Goal: Task Accomplishment & Management: Manage account settings

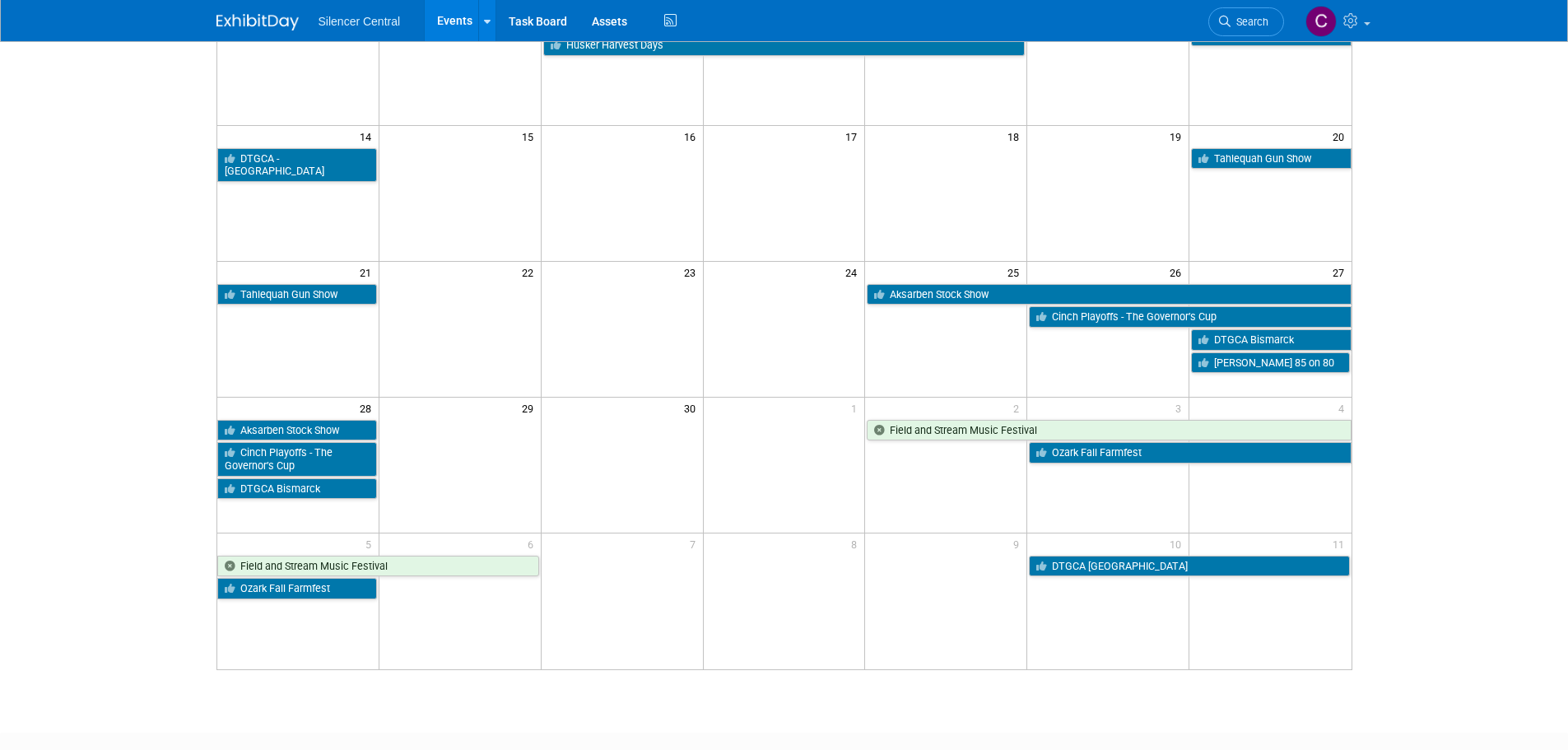
click at [1442, 242] on body "Silencer Central Events Add Event Bulk Upload Events Shareable Event Boards Rec…" at bounding box center [784, 46] width 1568 height 750
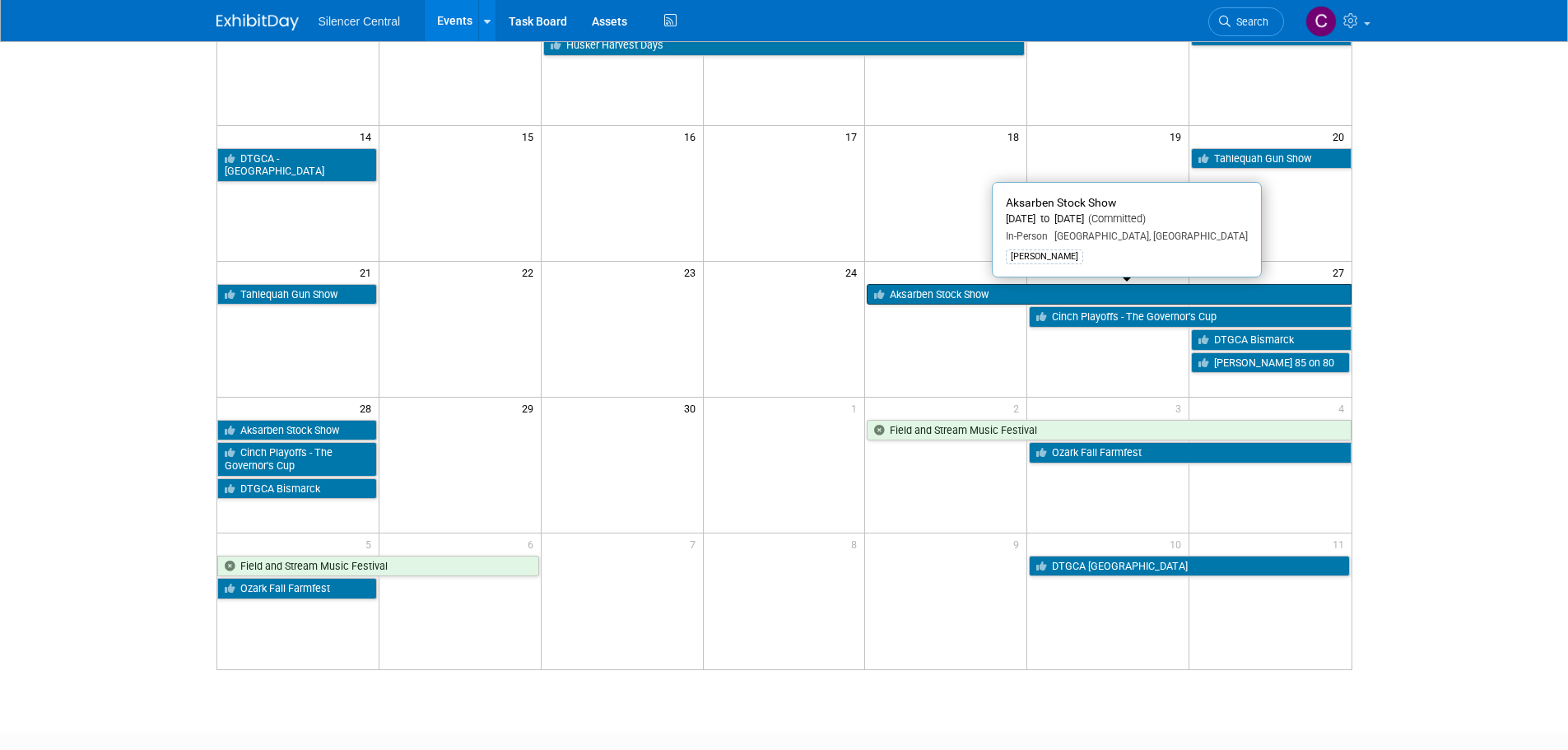
click at [928, 294] on link "Aksarben Stock Show" at bounding box center [1108, 294] width 484 height 21
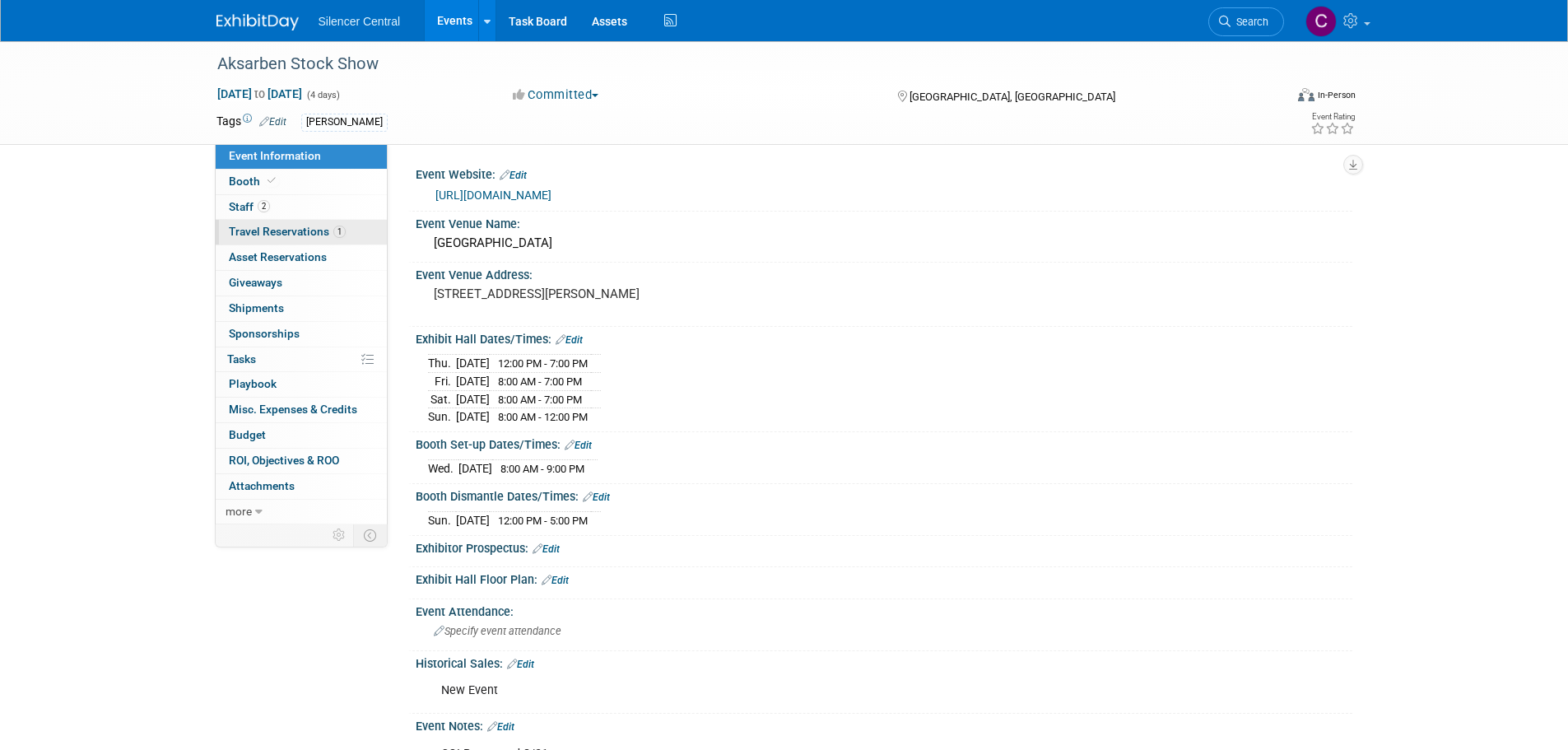
click at [287, 227] on span "Travel Reservations 1" at bounding box center [287, 231] width 117 height 13
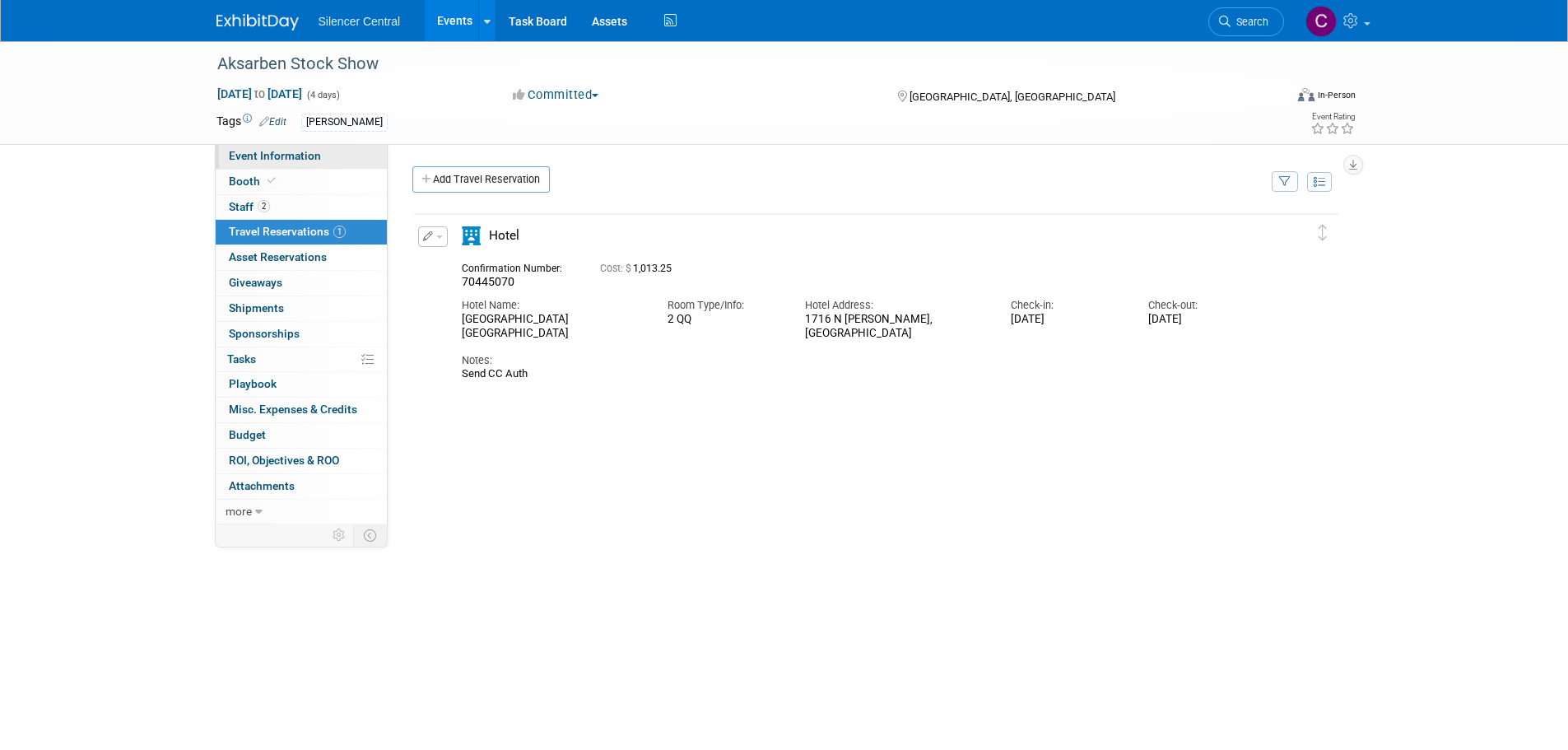
click at [289, 150] on span "Event Information" at bounding box center [274, 155] width 92 height 13
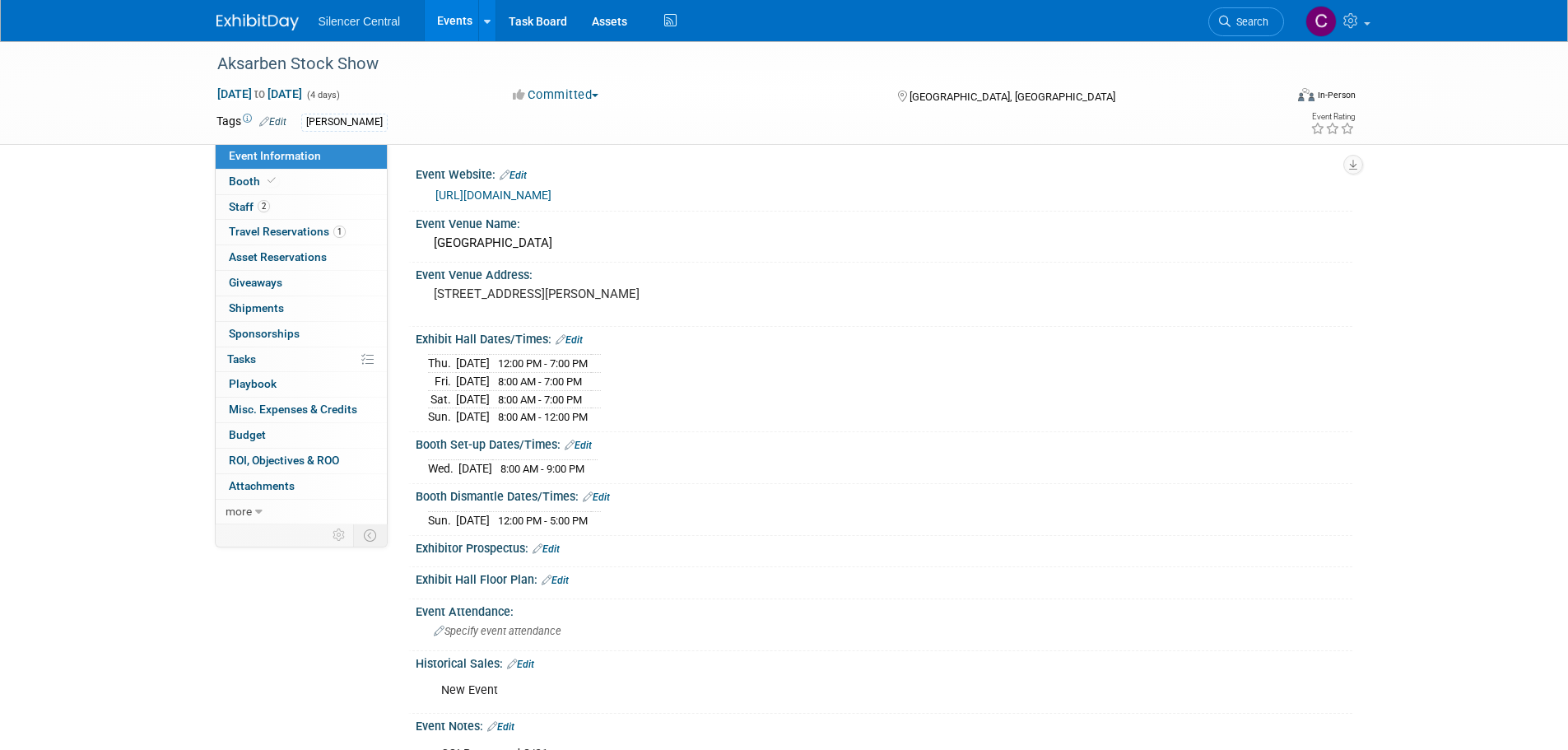
click at [275, 26] on img at bounding box center [257, 22] width 82 height 16
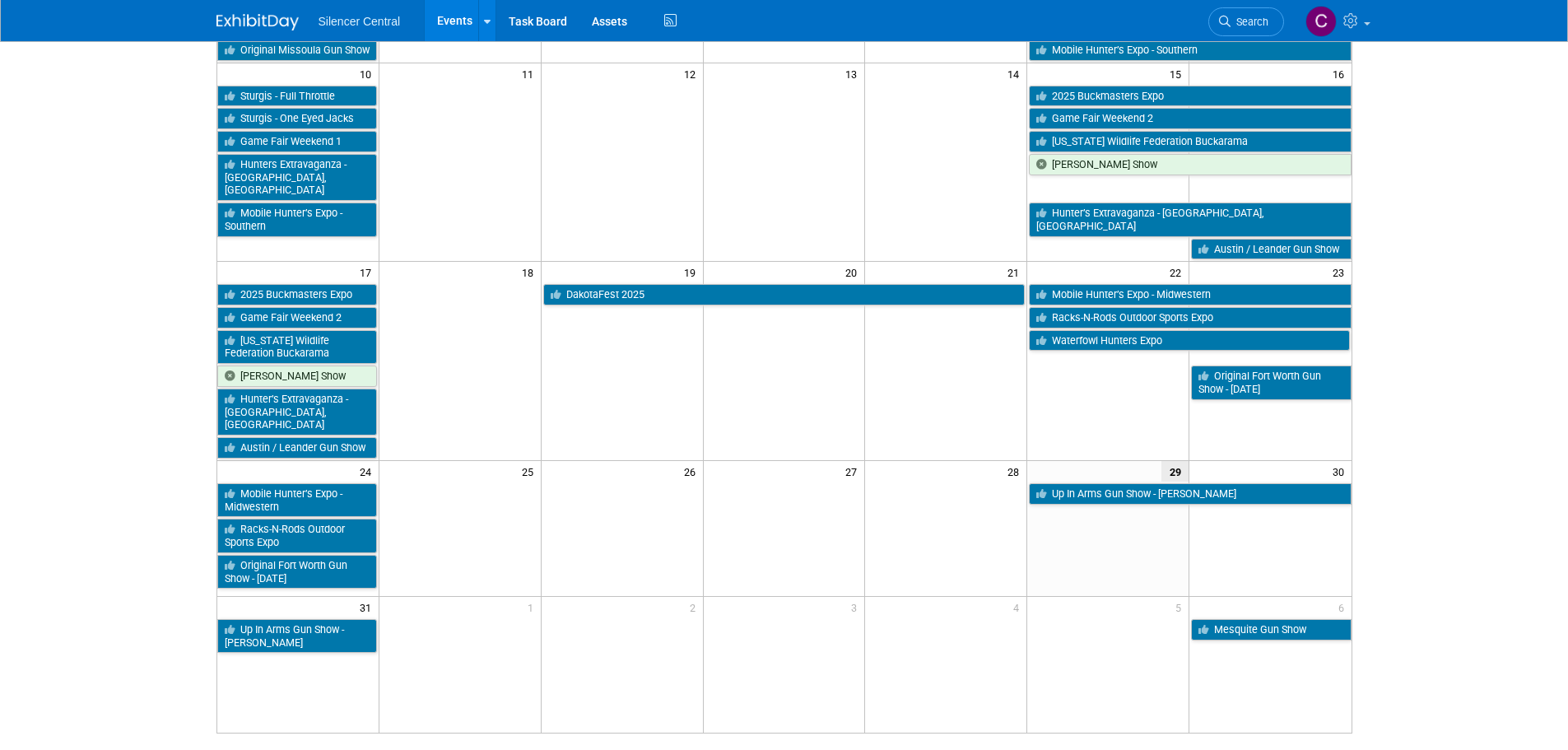
scroll to position [623, 0]
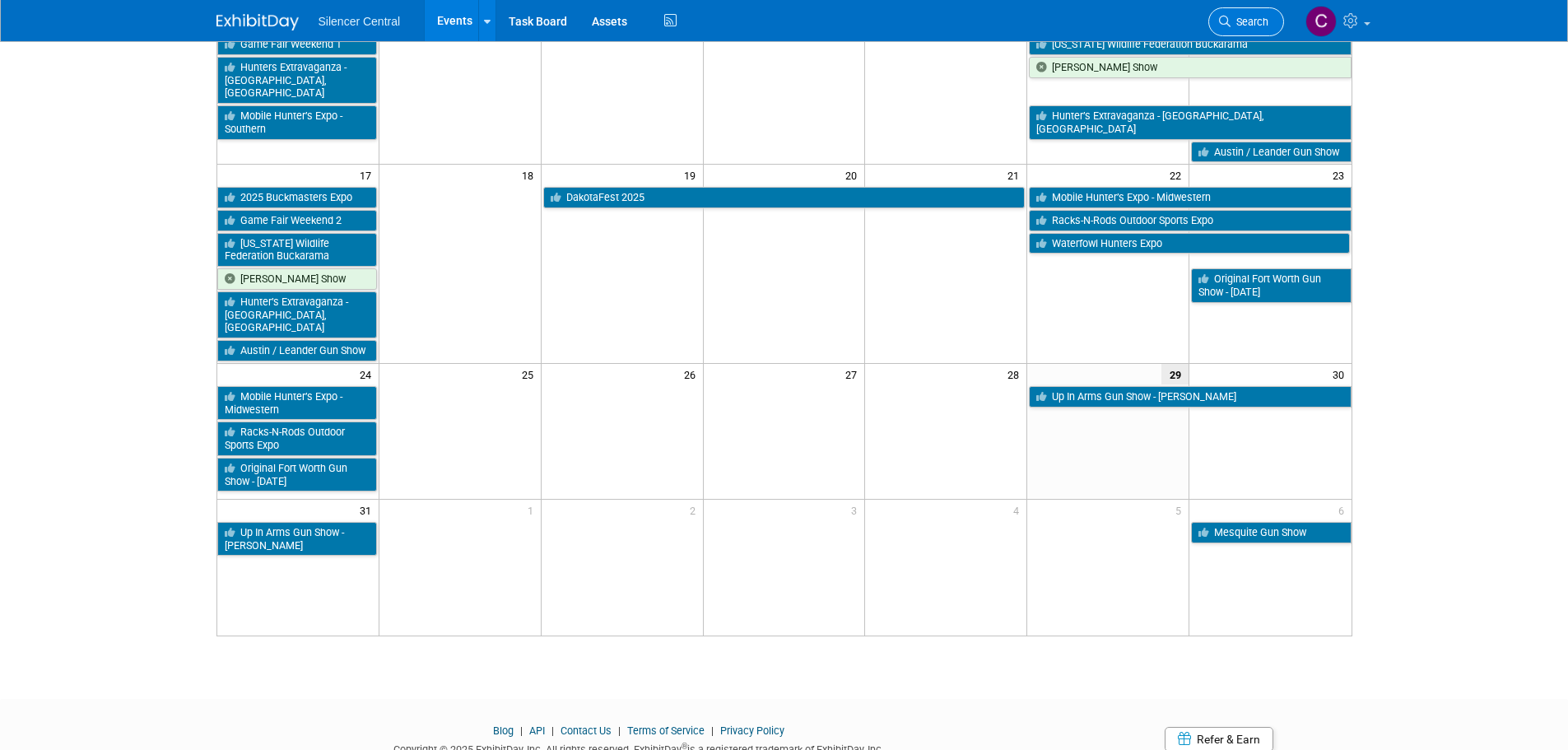
click at [1241, 11] on link "Search" at bounding box center [1246, 22] width 76 height 29
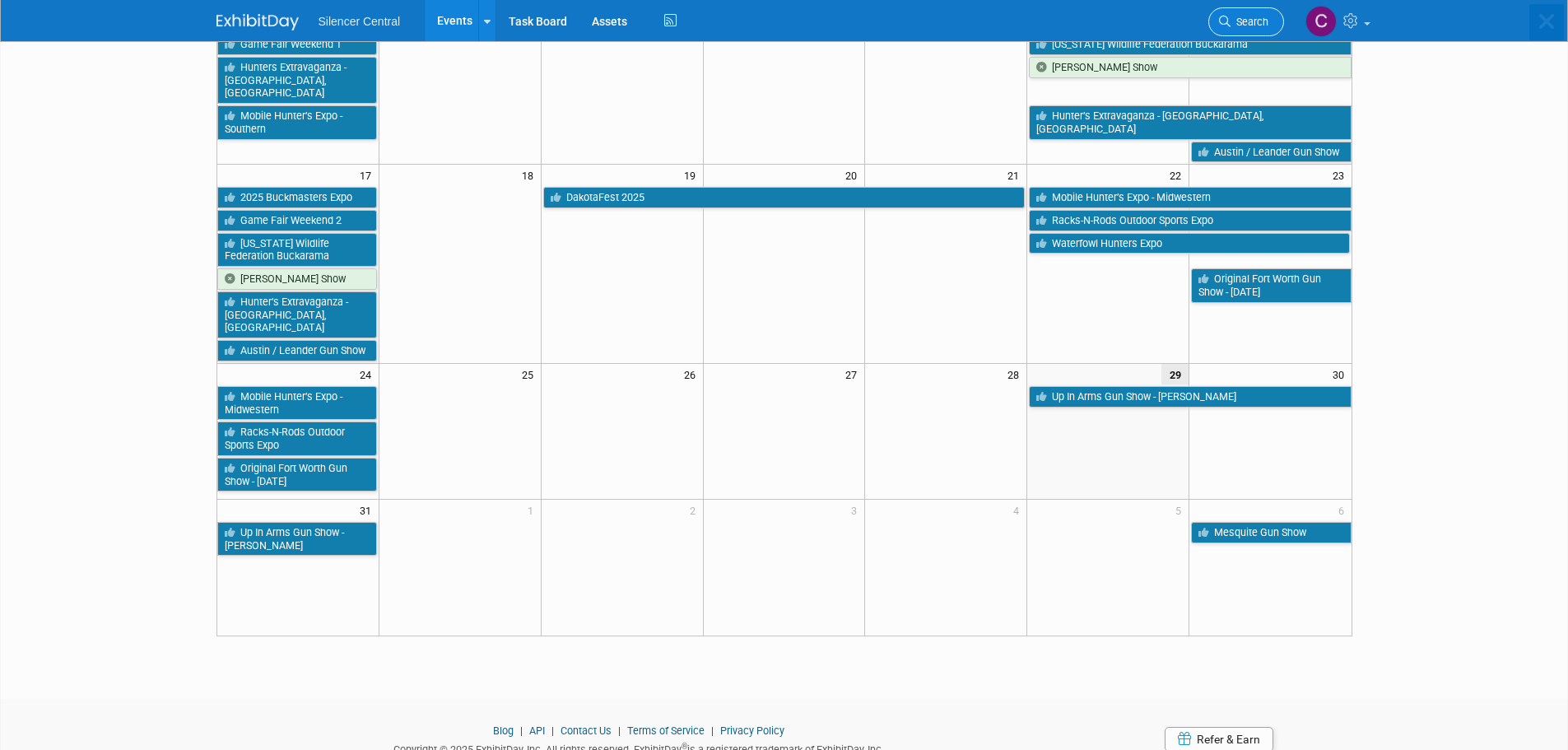
scroll to position [0, 0]
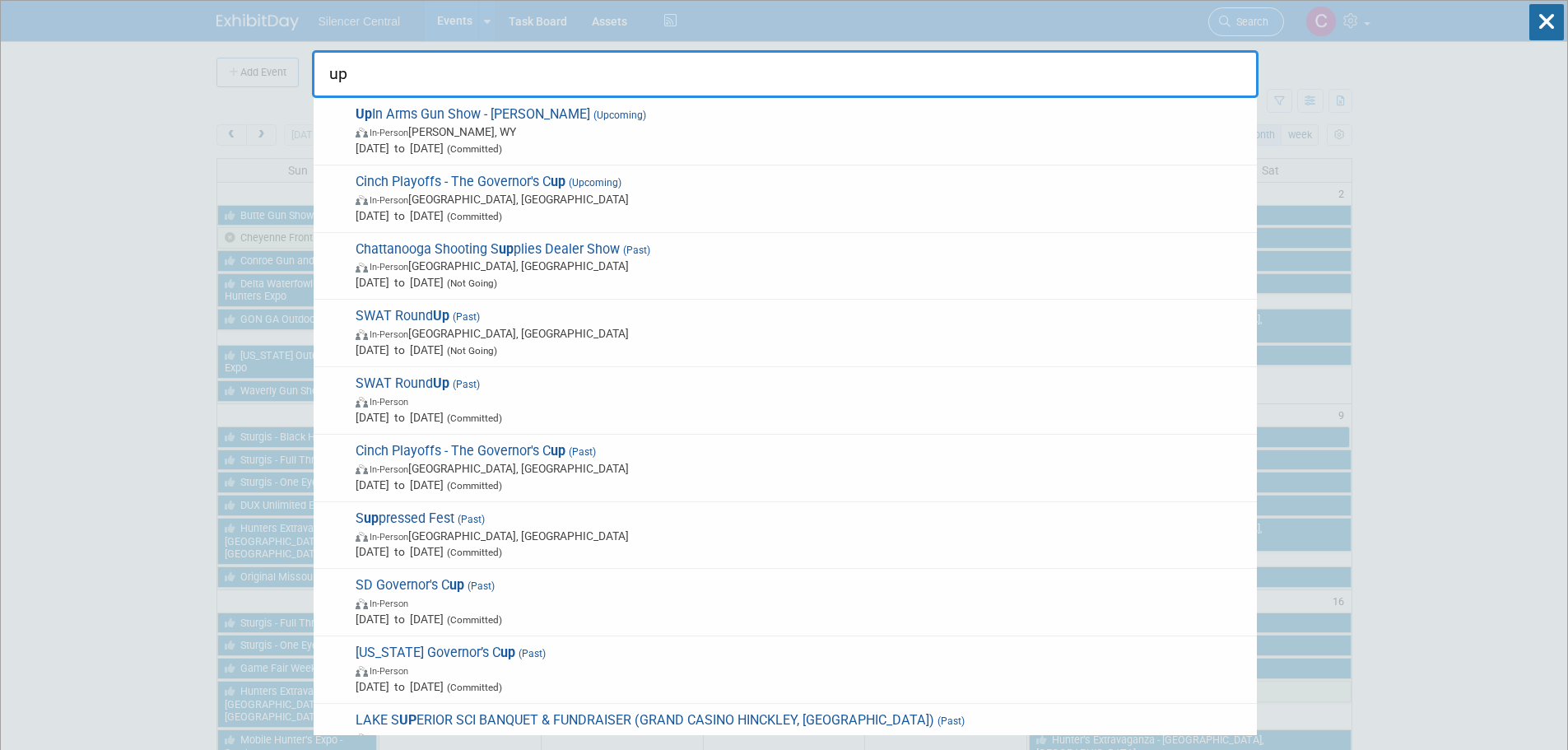
type input "u"
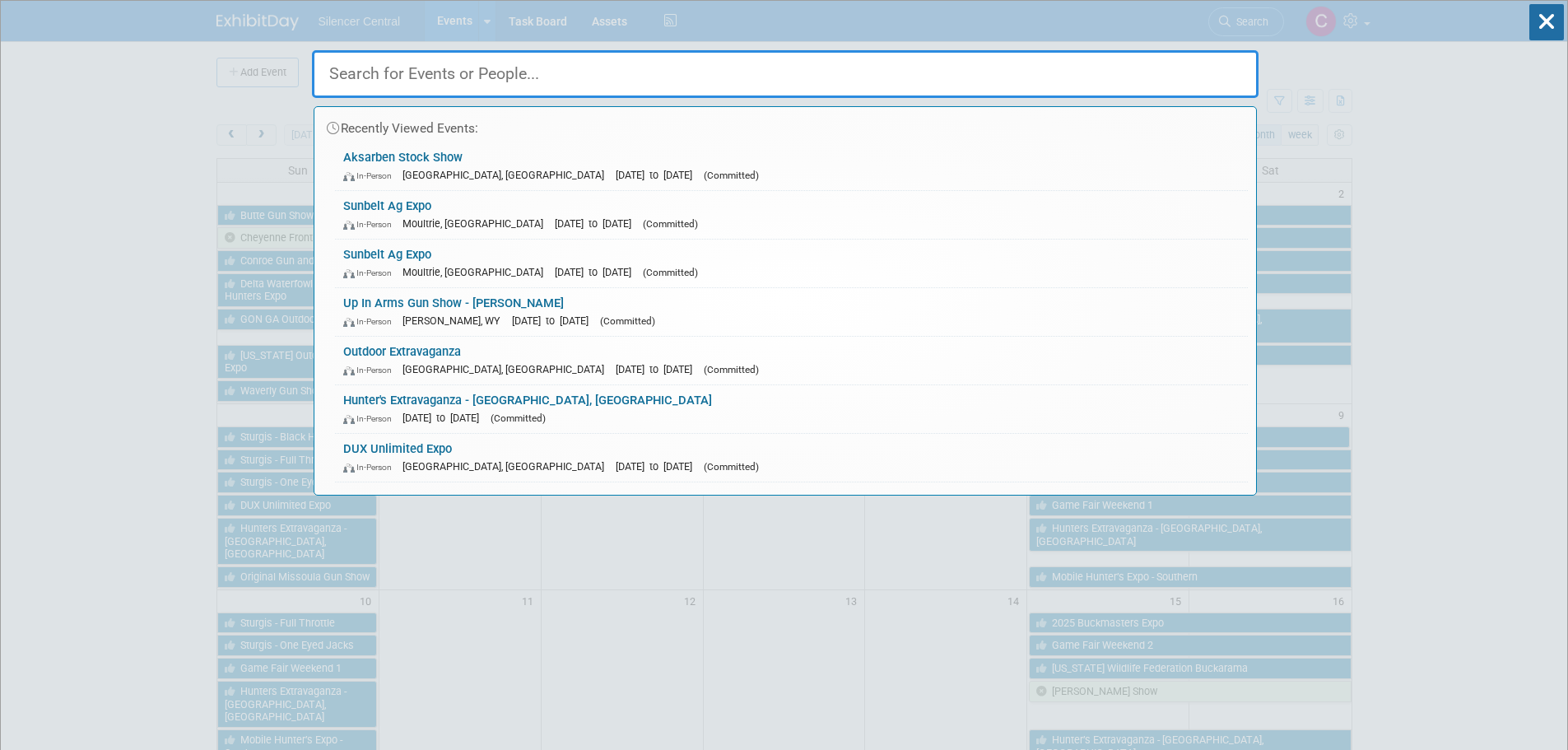
click at [578, 81] on input "text" at bounding box center [785, 74] width 946 height 48
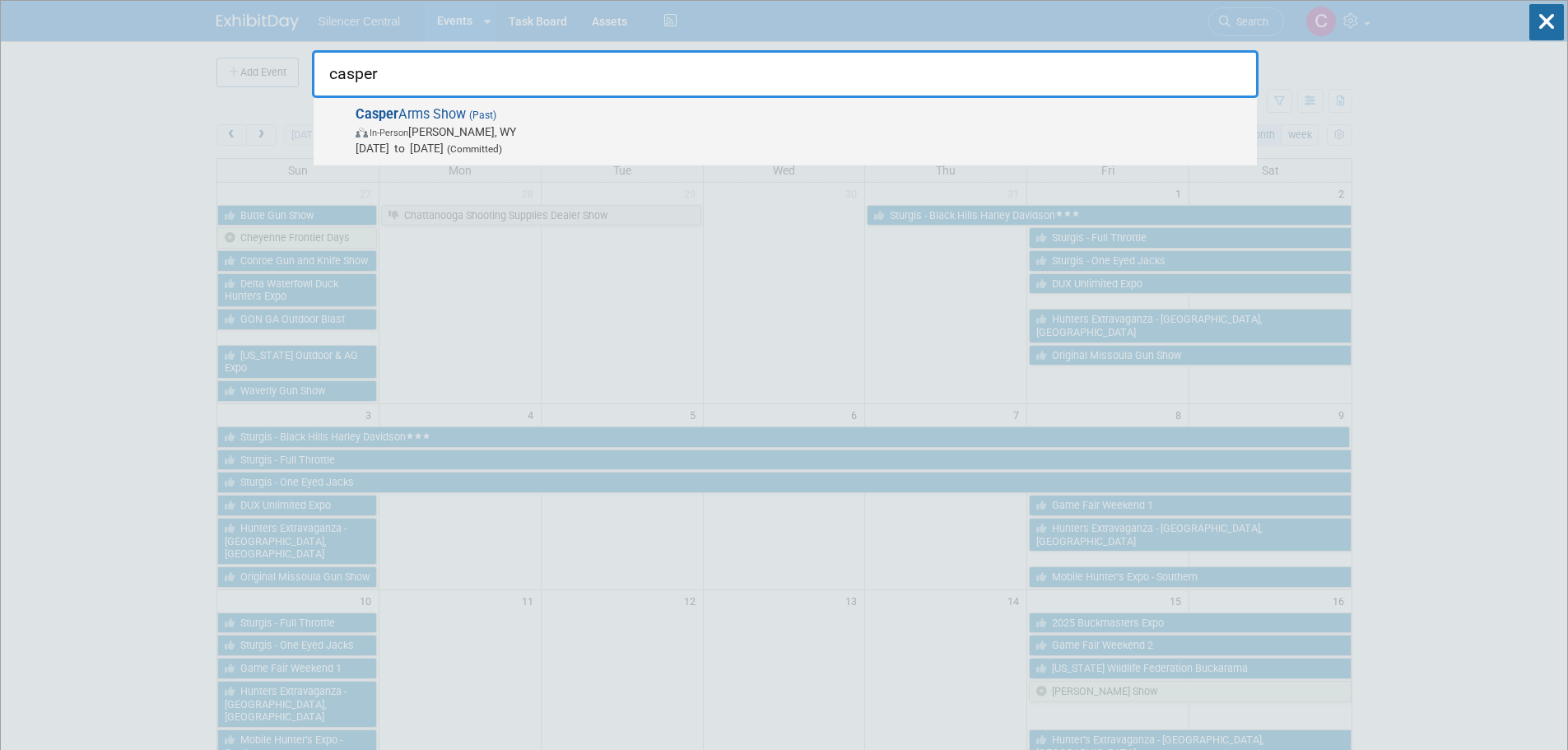
type input "casper"
click at [614, 111] on span "Casper Arms Show (Past) In-Person Casper, WY May 10, 2024 to May 12, 2024 (Comm…" at bounding box center [799, 131] width 898 height 50
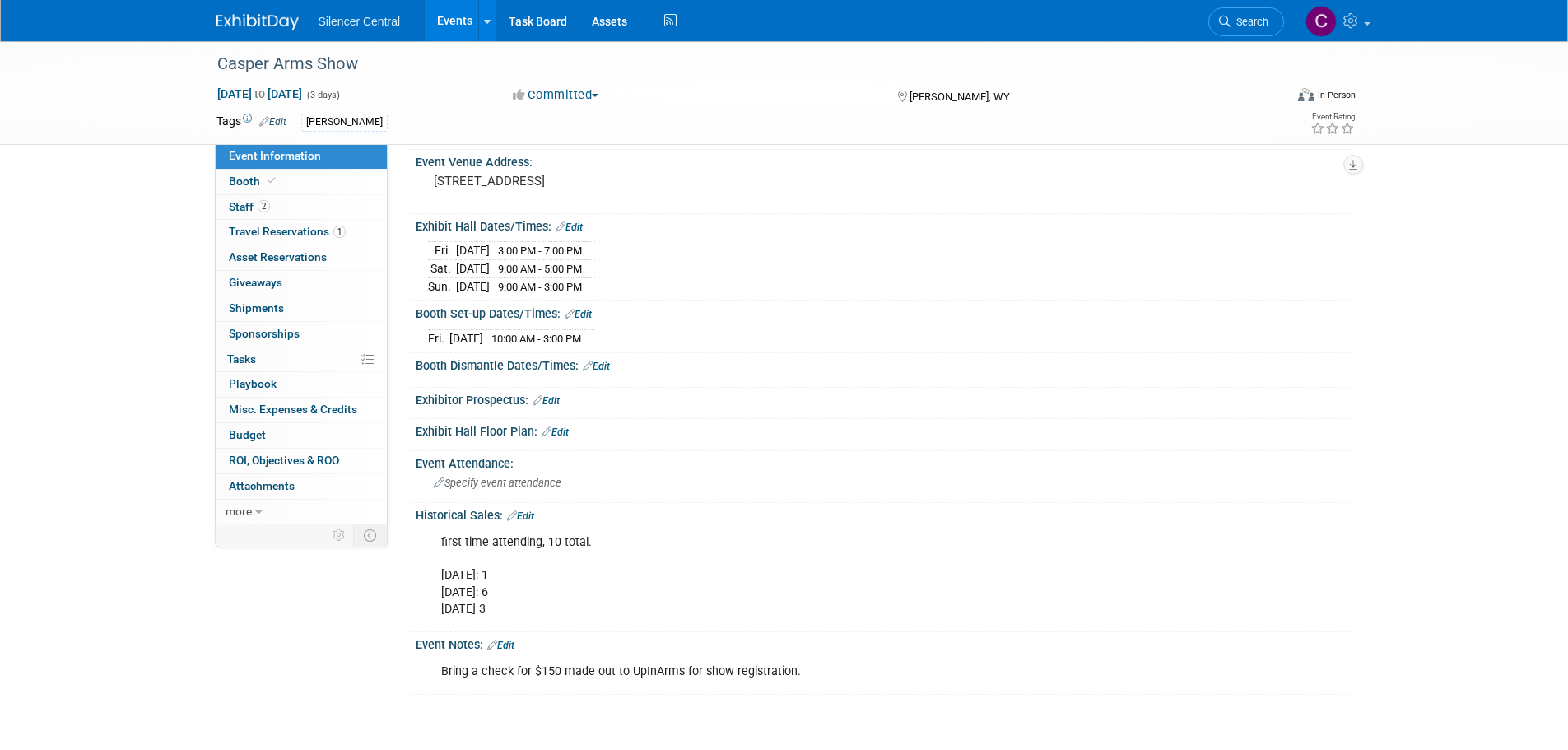
scroll to position [165, 0]
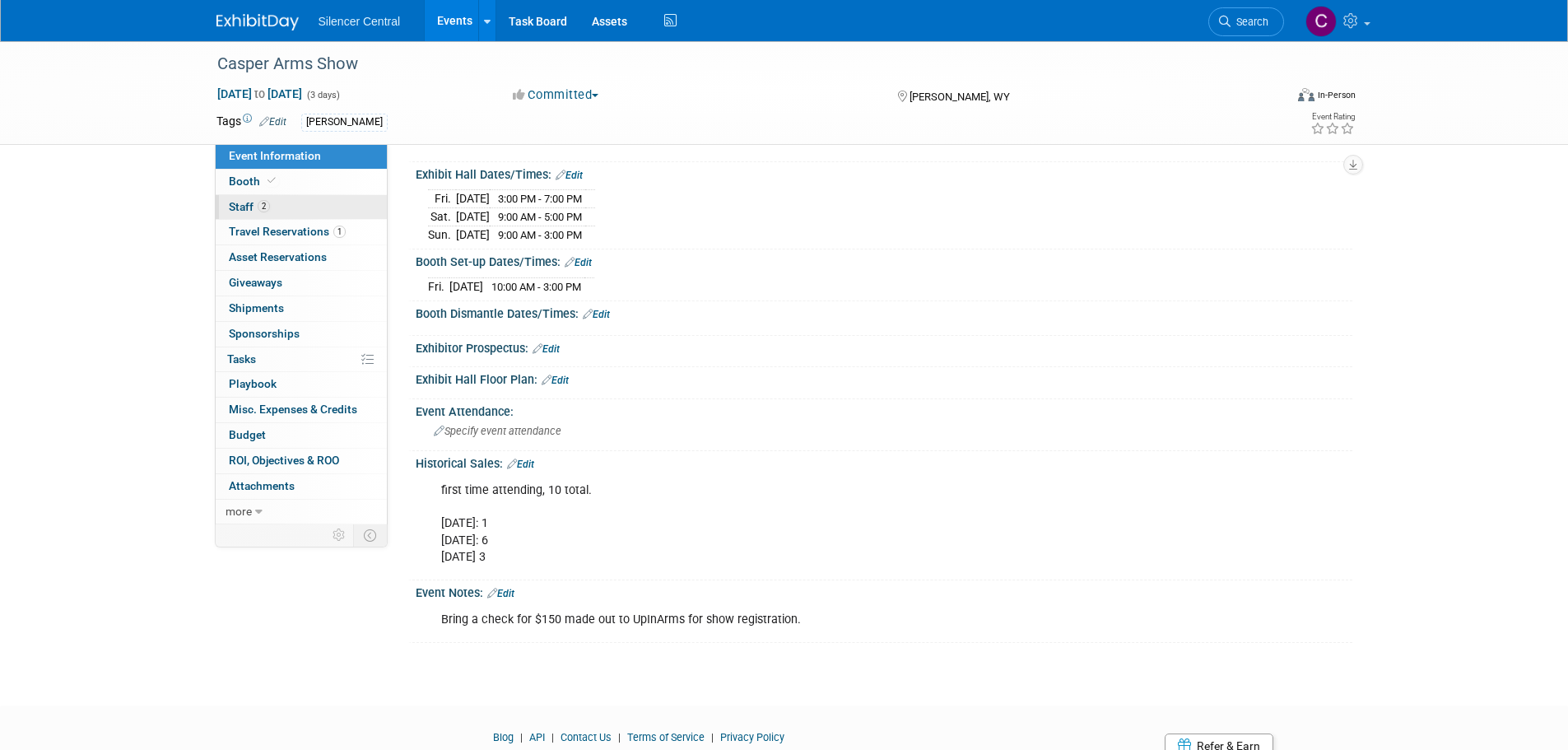
click at [288, 209] on link "2 Staff 2" at bounding box center [301, 207] width 171 height 25
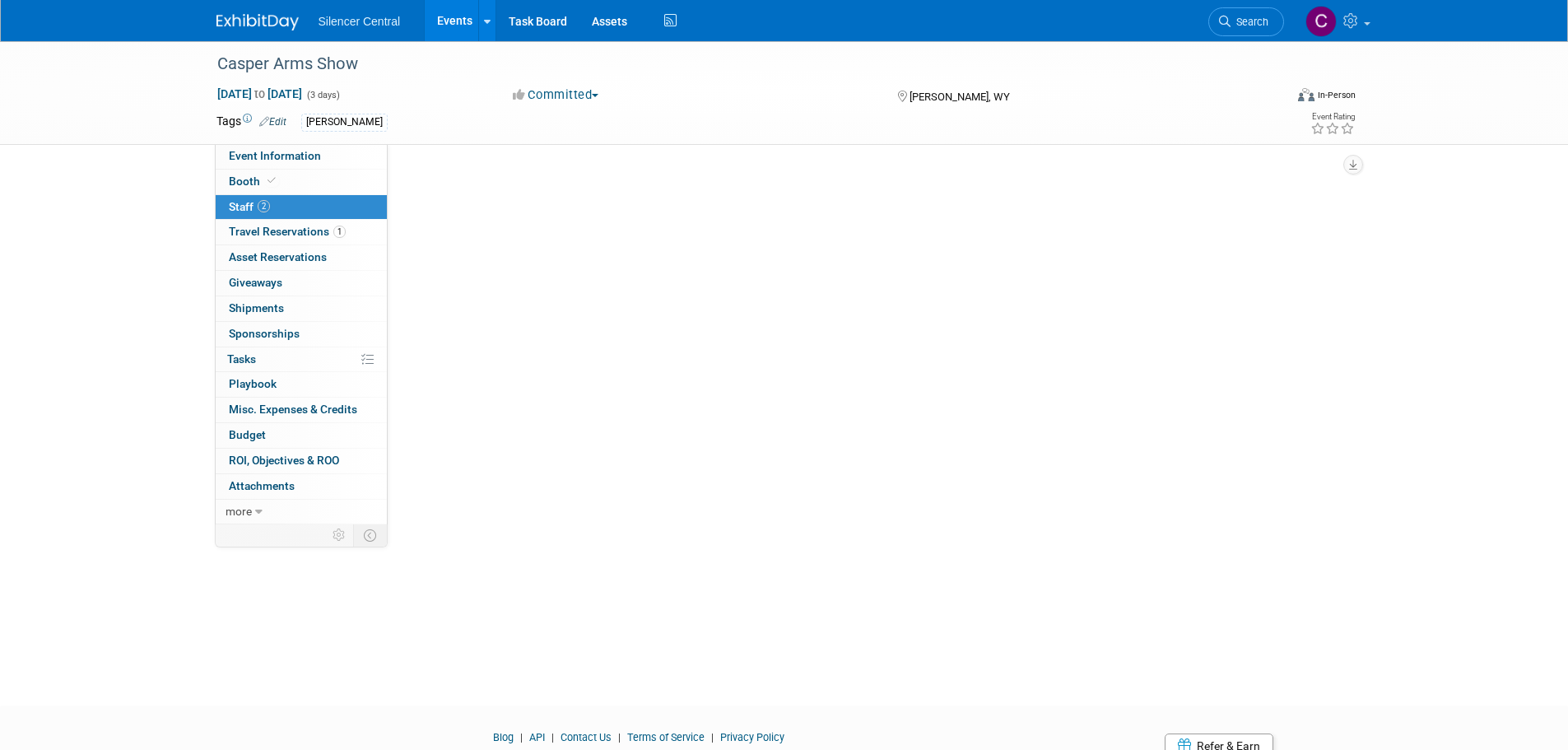
scroll to position [0, 0]
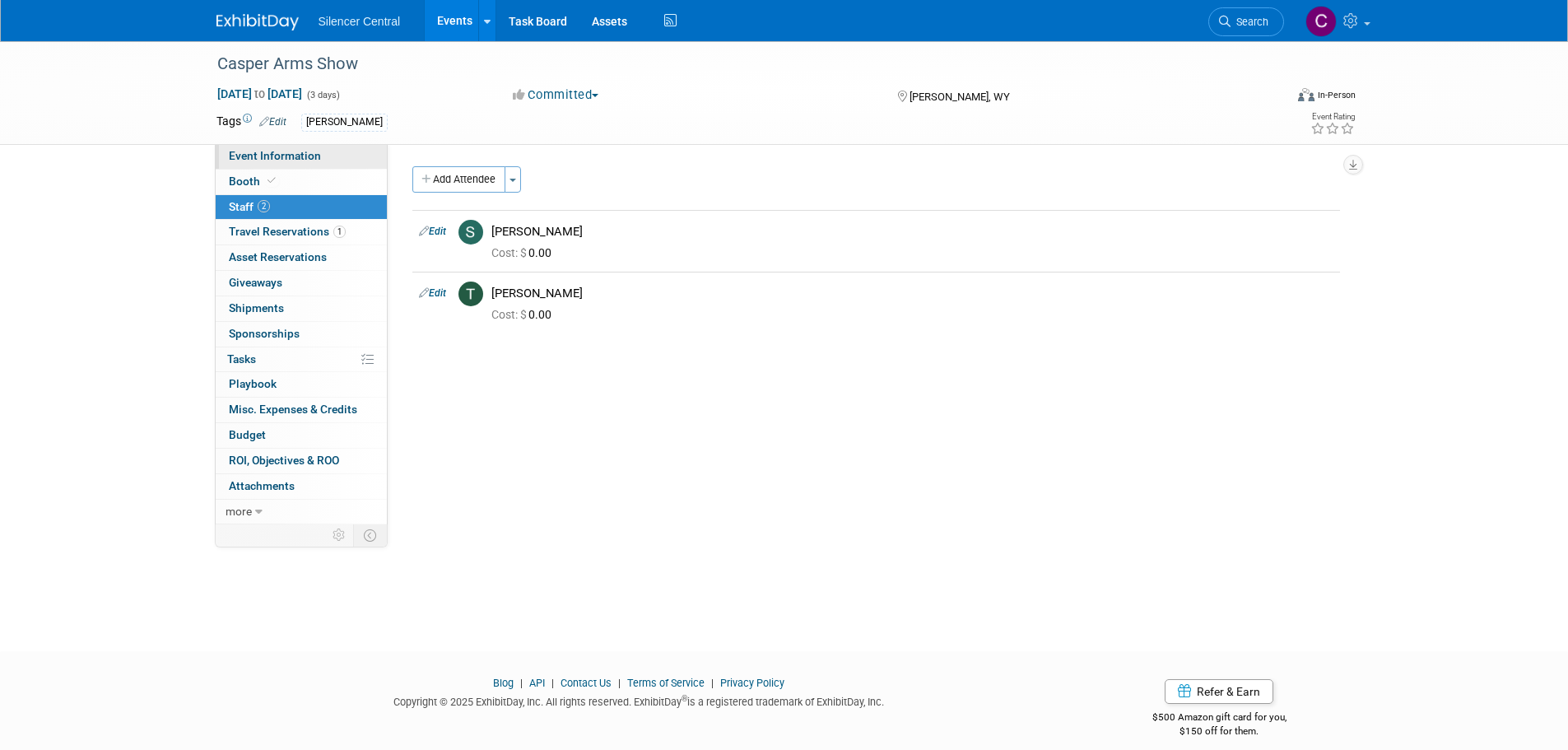
click at [266, 164] on link "Event Information" at bounding box center [301, 156] width 171 height 25
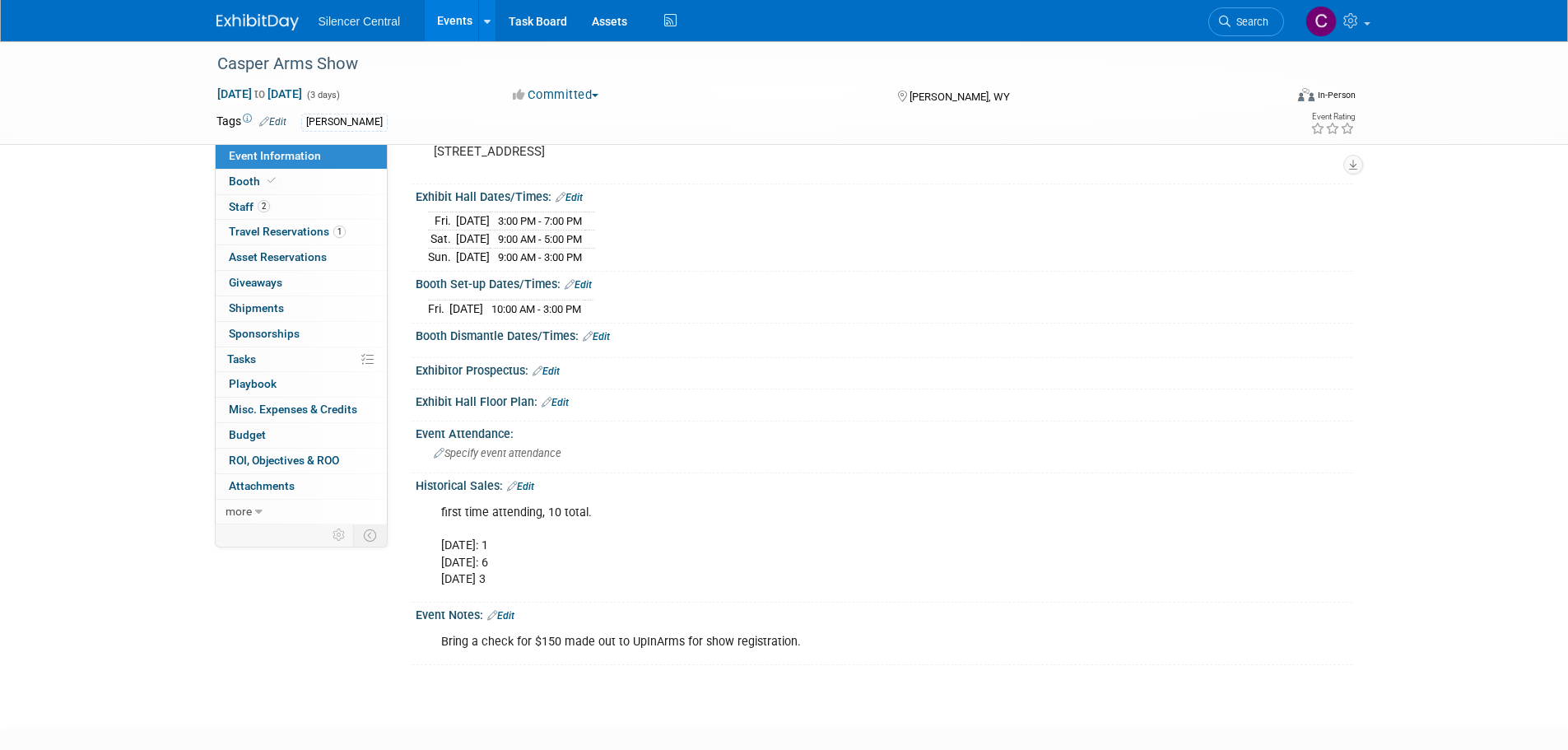
scroll to position [165, 0]
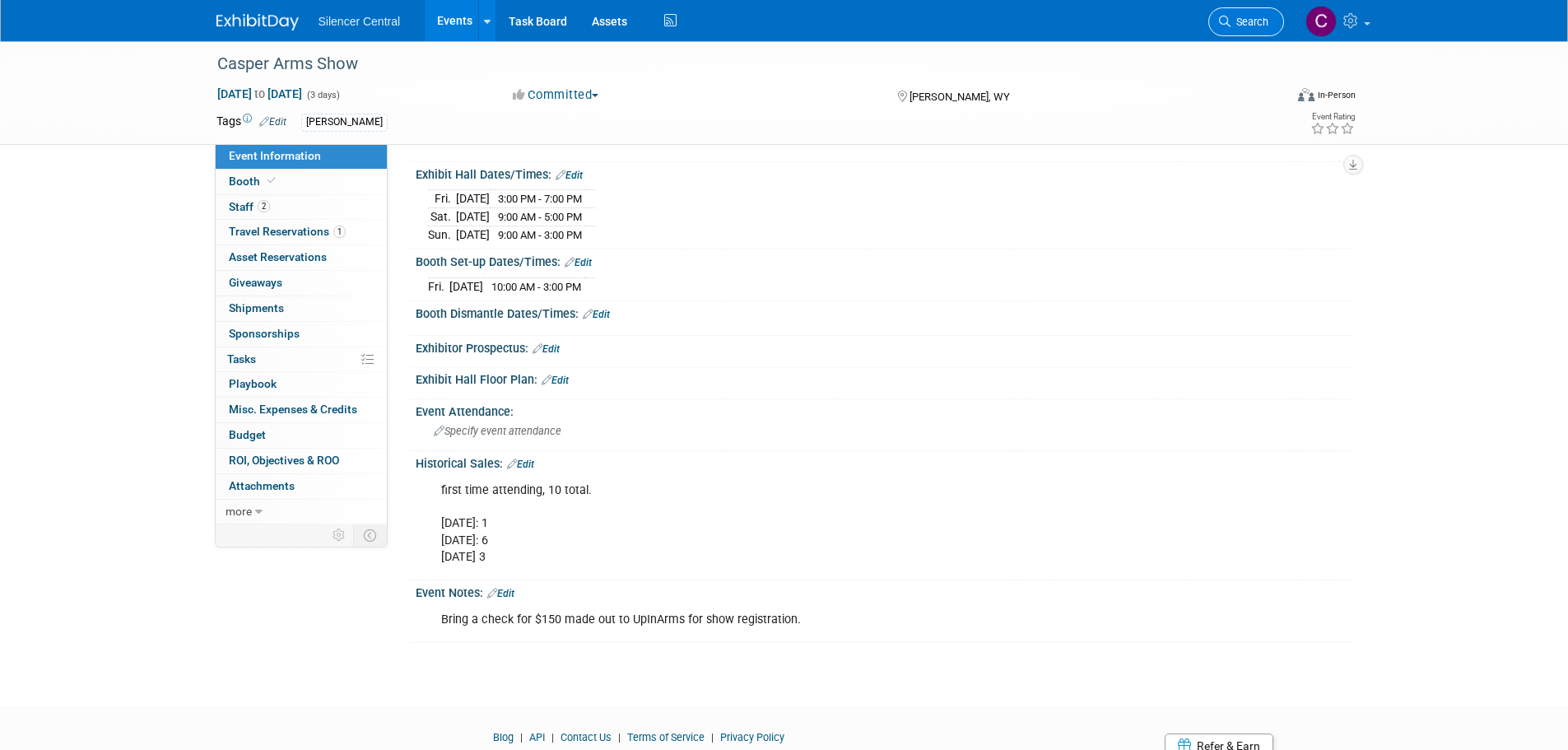
click at [1217, 28] on link "Search" at bounding box center [1246, 22] width 76 height 29
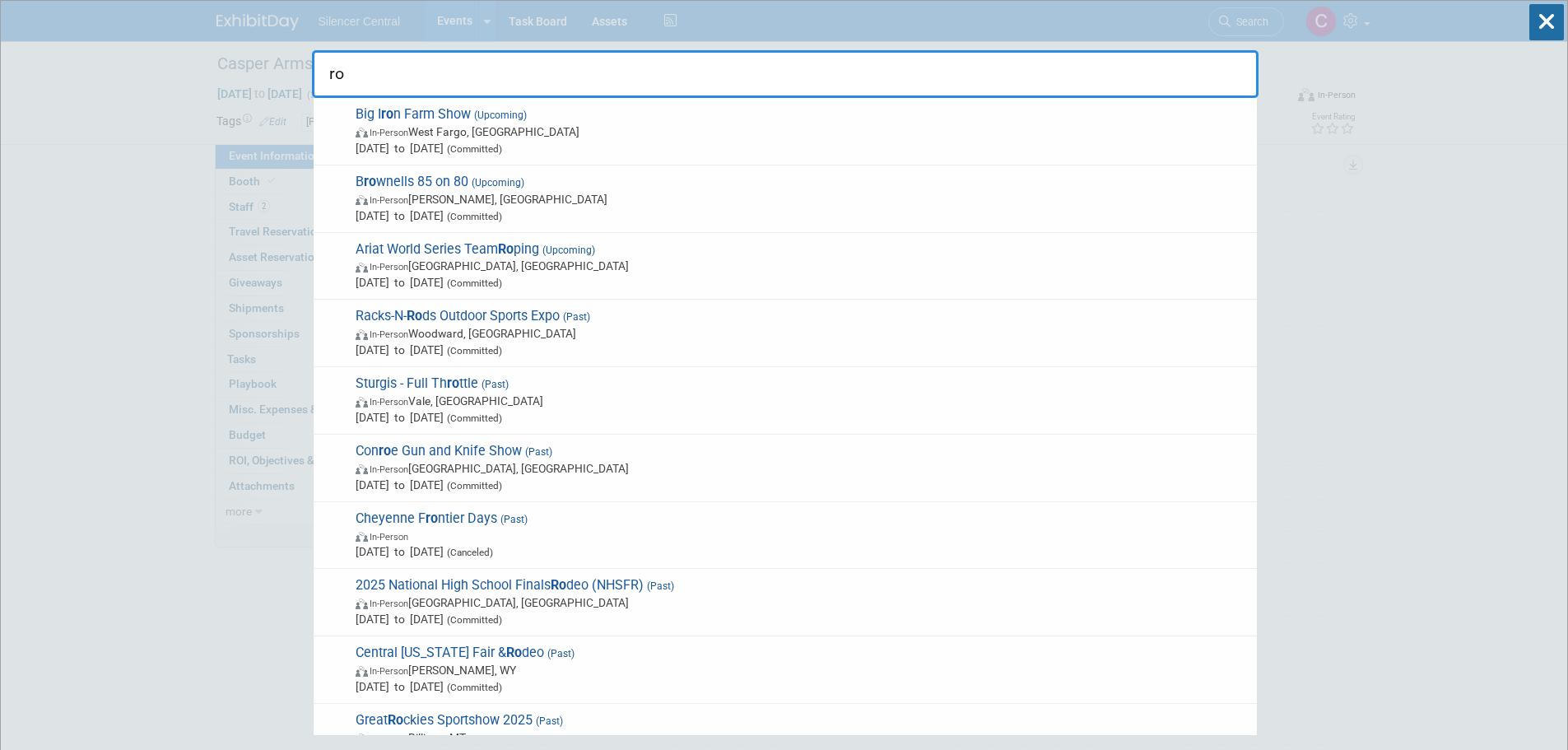
type input "r"
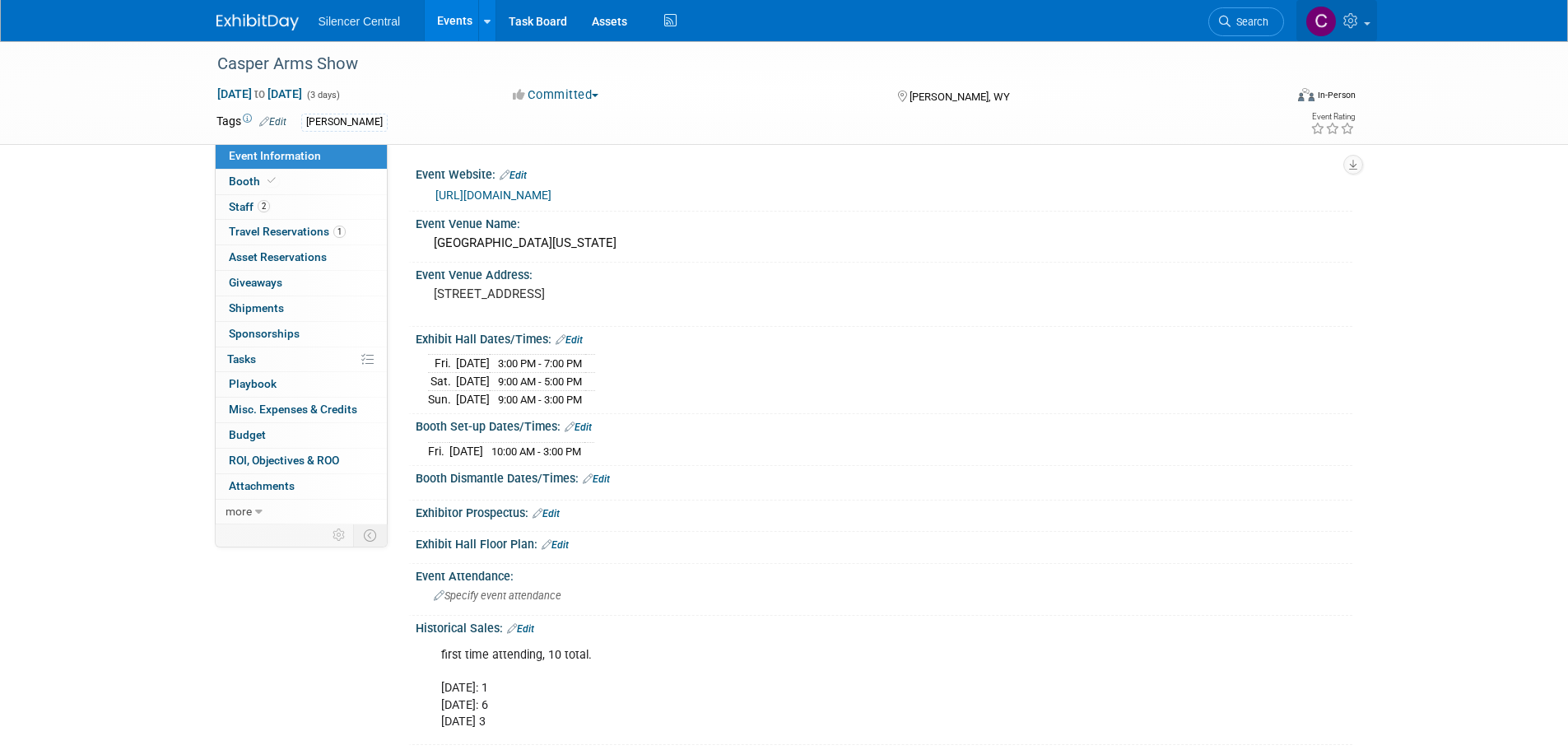
click at [1361, 25] on icon at bounding box center [1353, 21] width 19 height 15
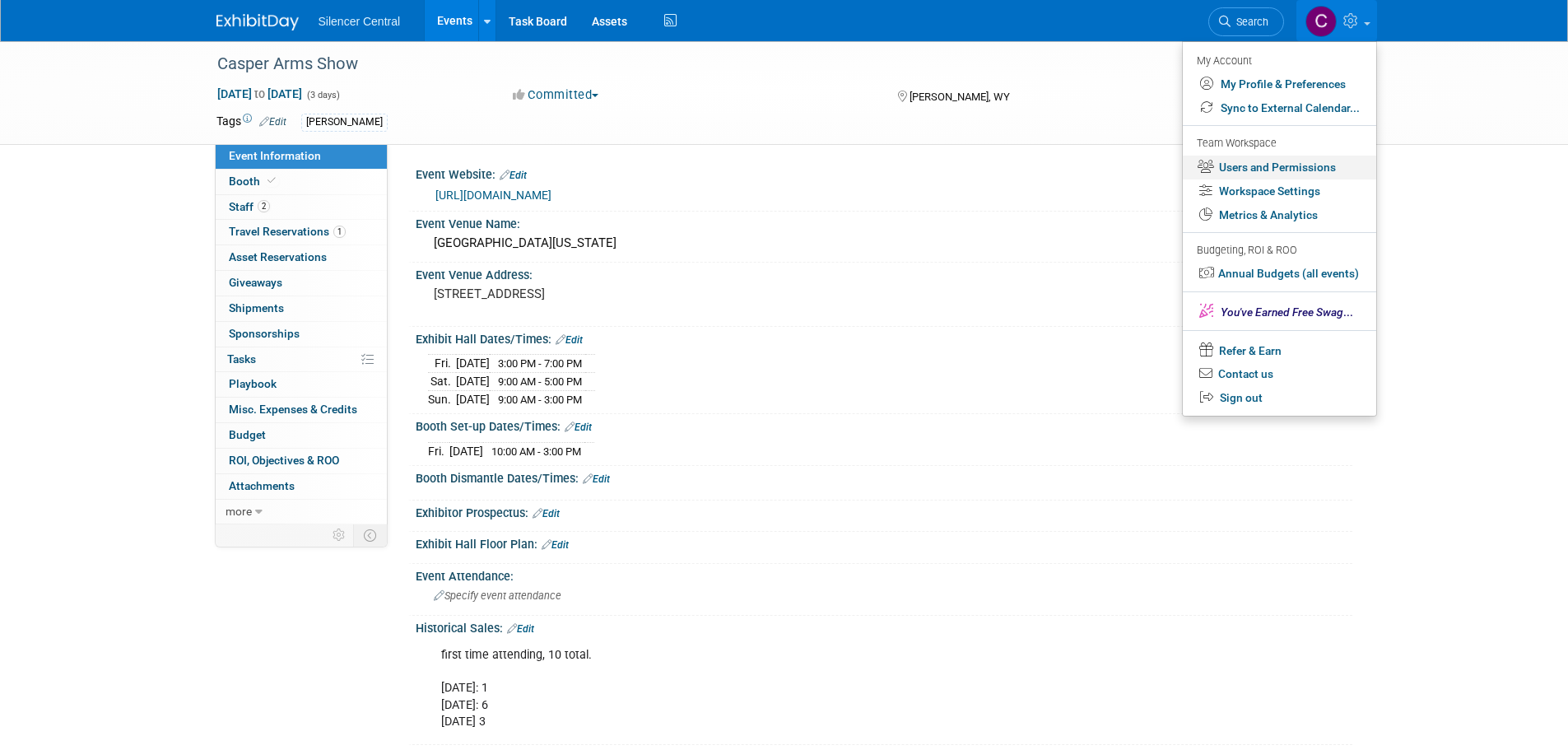
click at [1282, 164] on link "Users and Permissions" at bounding box center [1279, 167] width 193 height 24
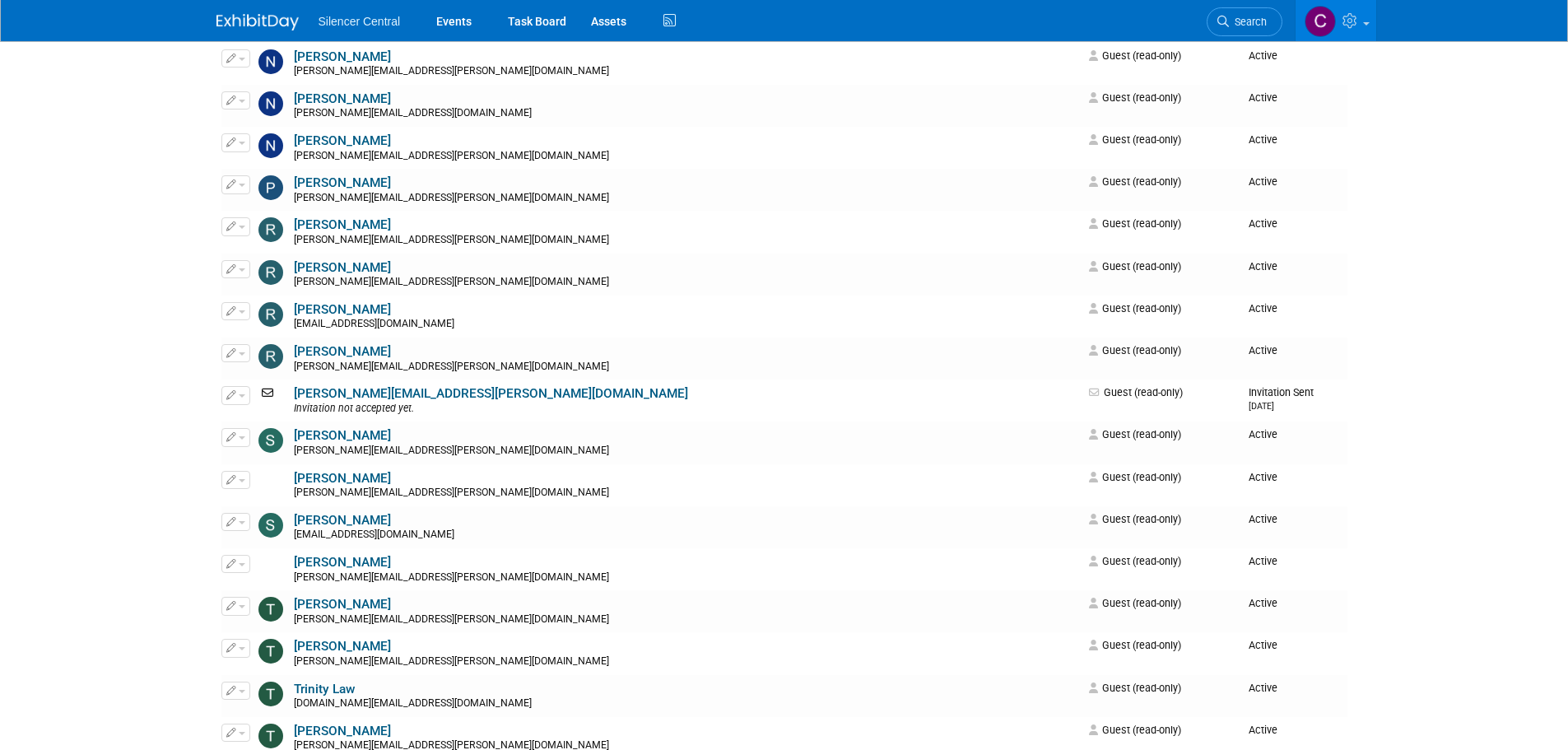
scroll to position [2260, 0]
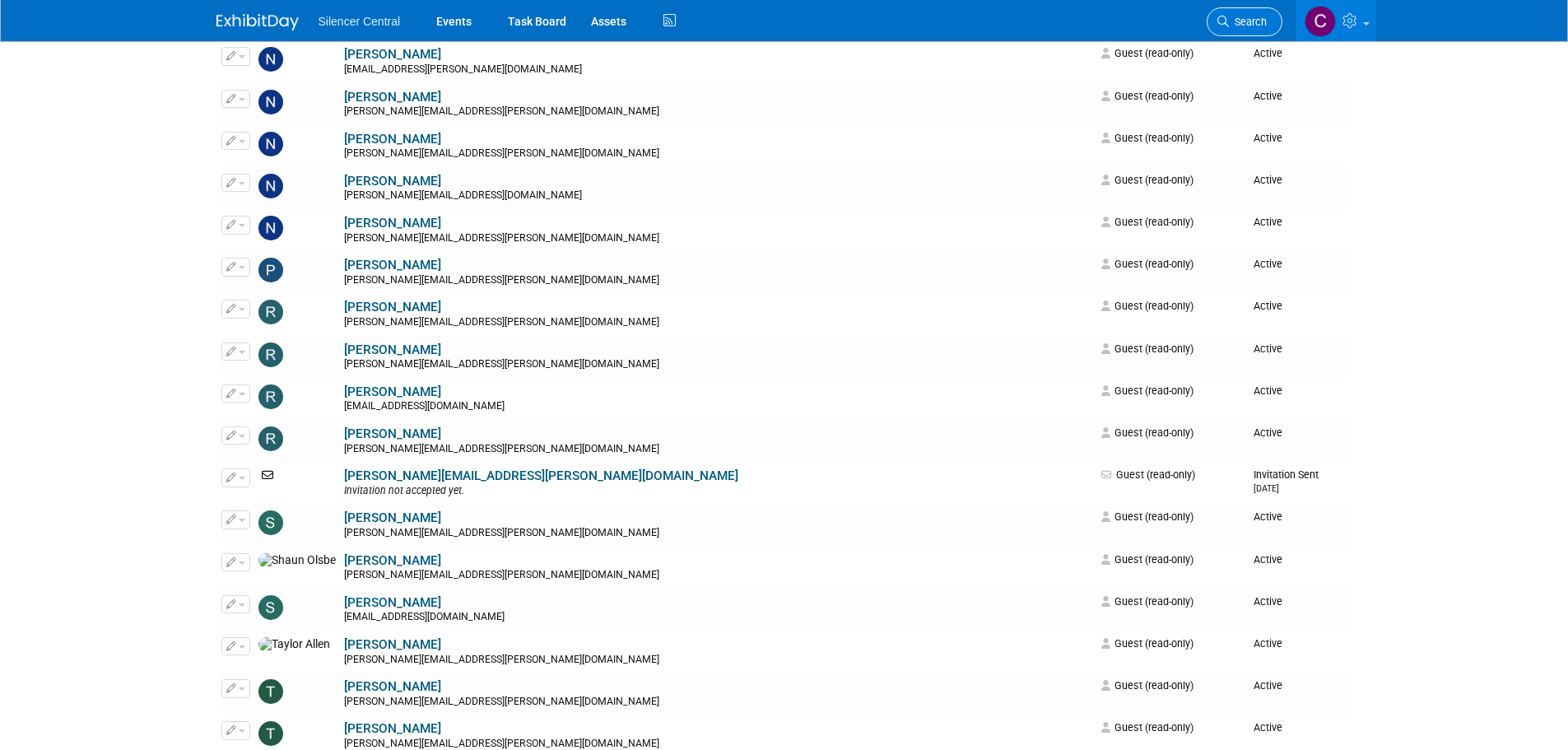
click at [1215, 32] on link "Search" at bounding box center [1244, 22] width 76 height 29
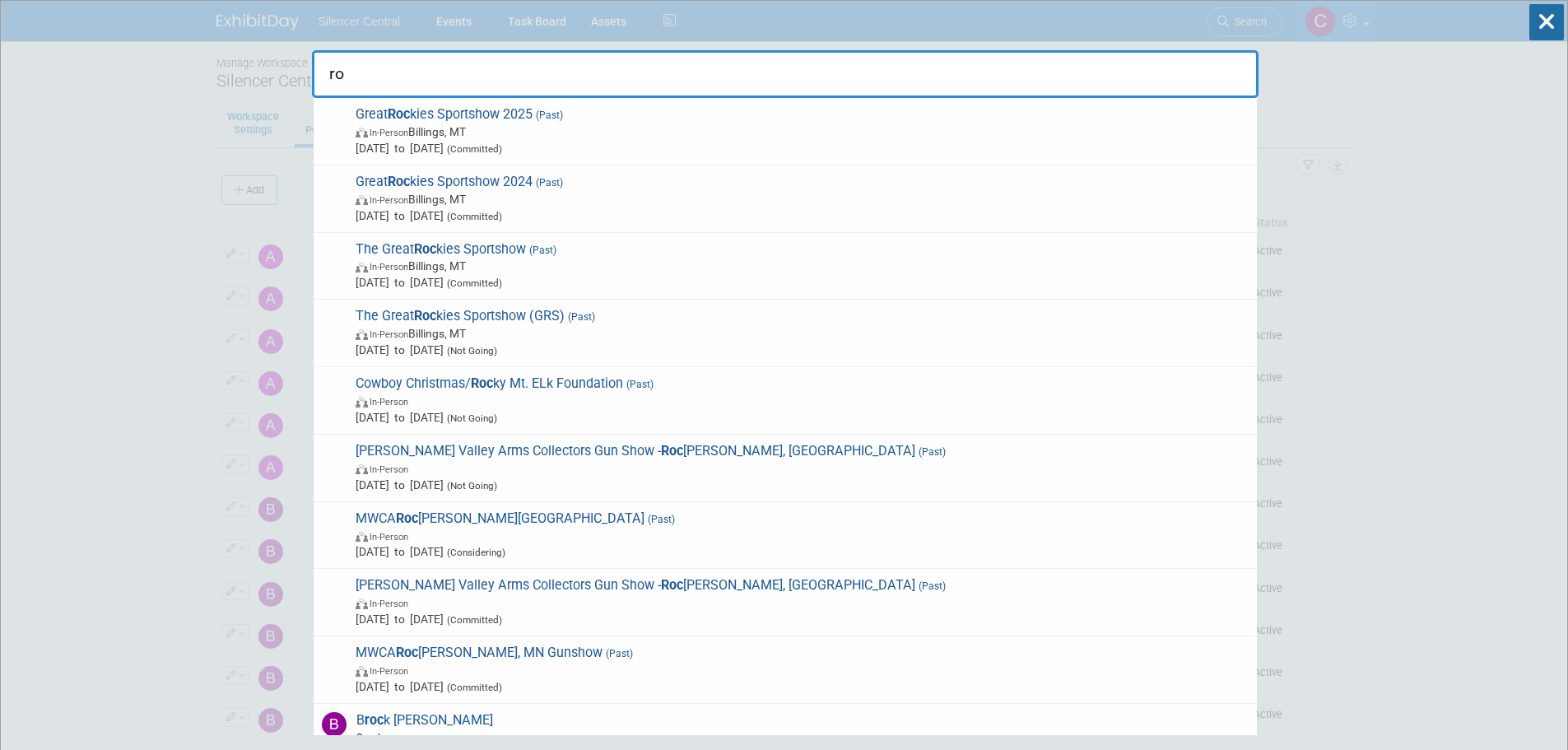
type input "r"
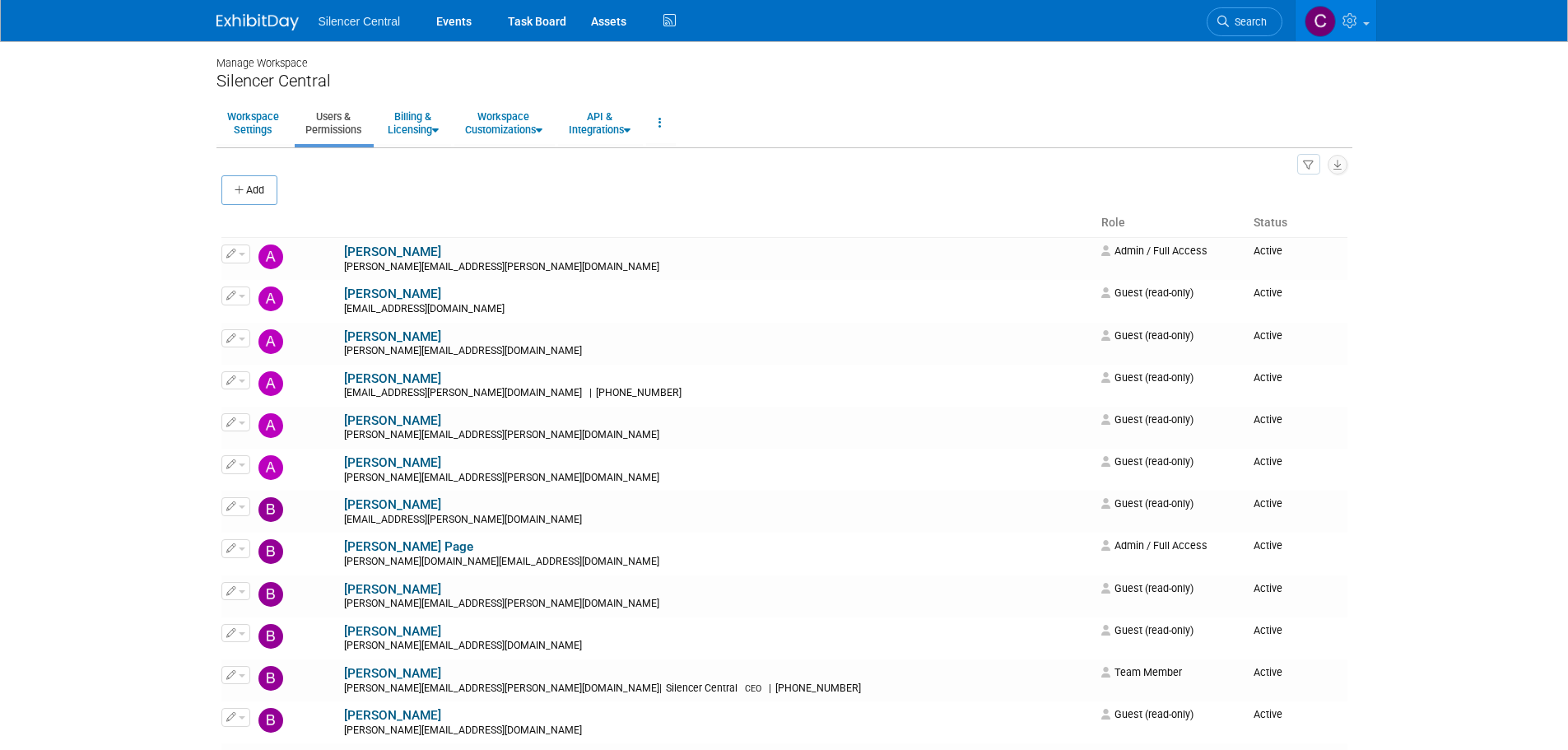
click at [356, 18] on span "Silencer Central" at bounding box center [360, 22] width 82 height 13
click at [251, 28] on img at bounding box center [257, 22] width 82 height 16
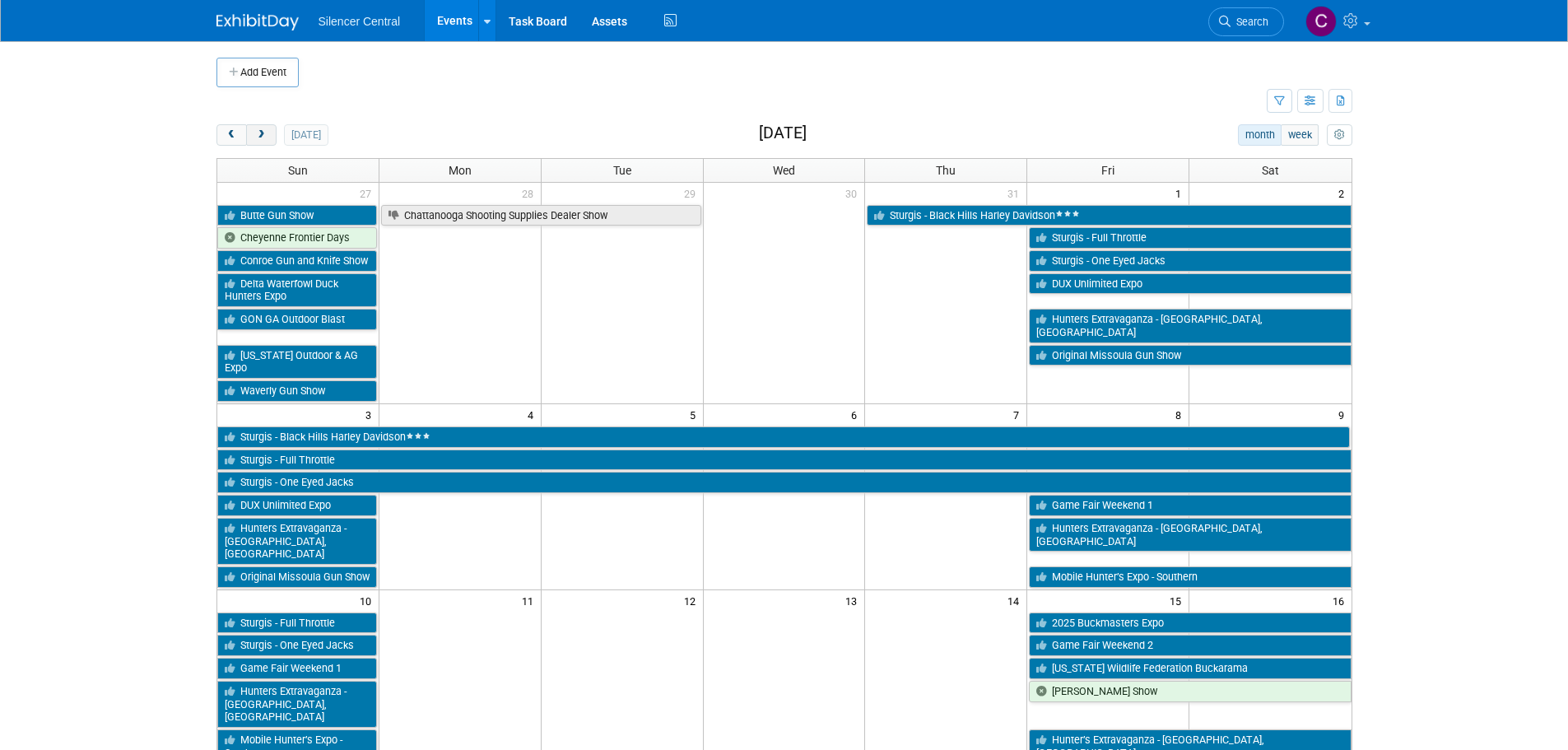
click at [266, 141] on button "next" at bounding box center [261, 135] width 30 height 21
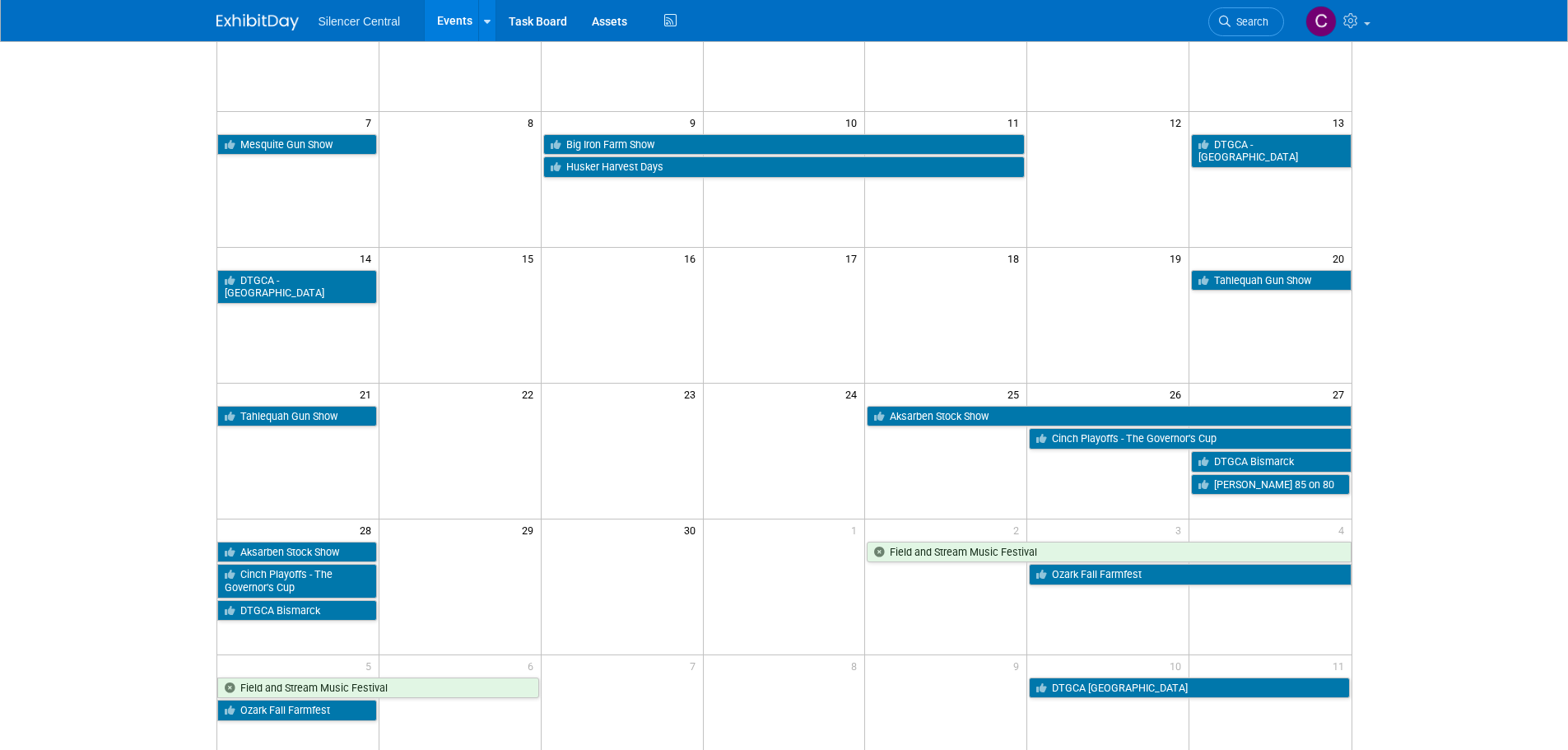
scroll to position [247, 0]
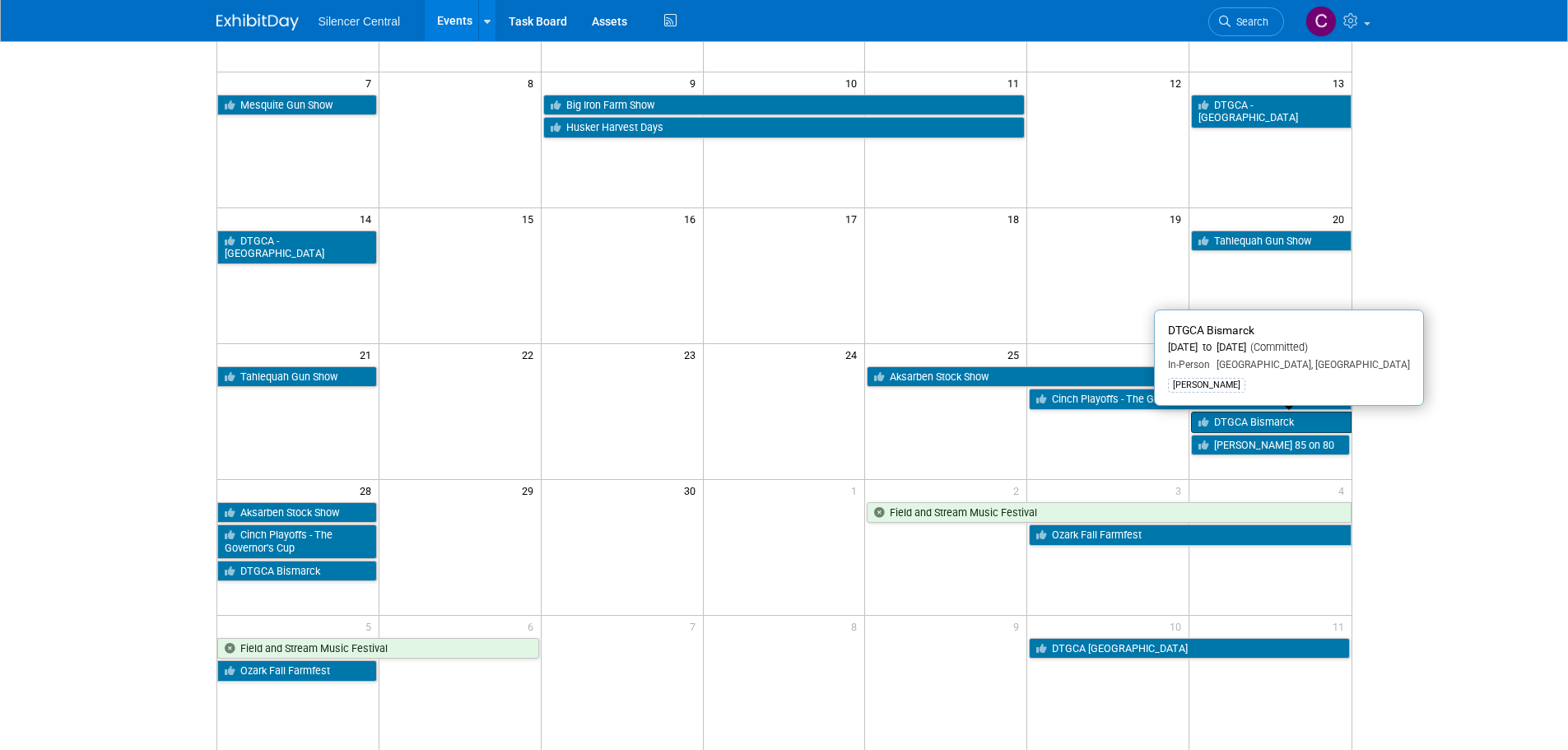
click at [1247, 416] on link "DTGCA Bismarck" at bounding box center [1271, 422] width 160 height 21
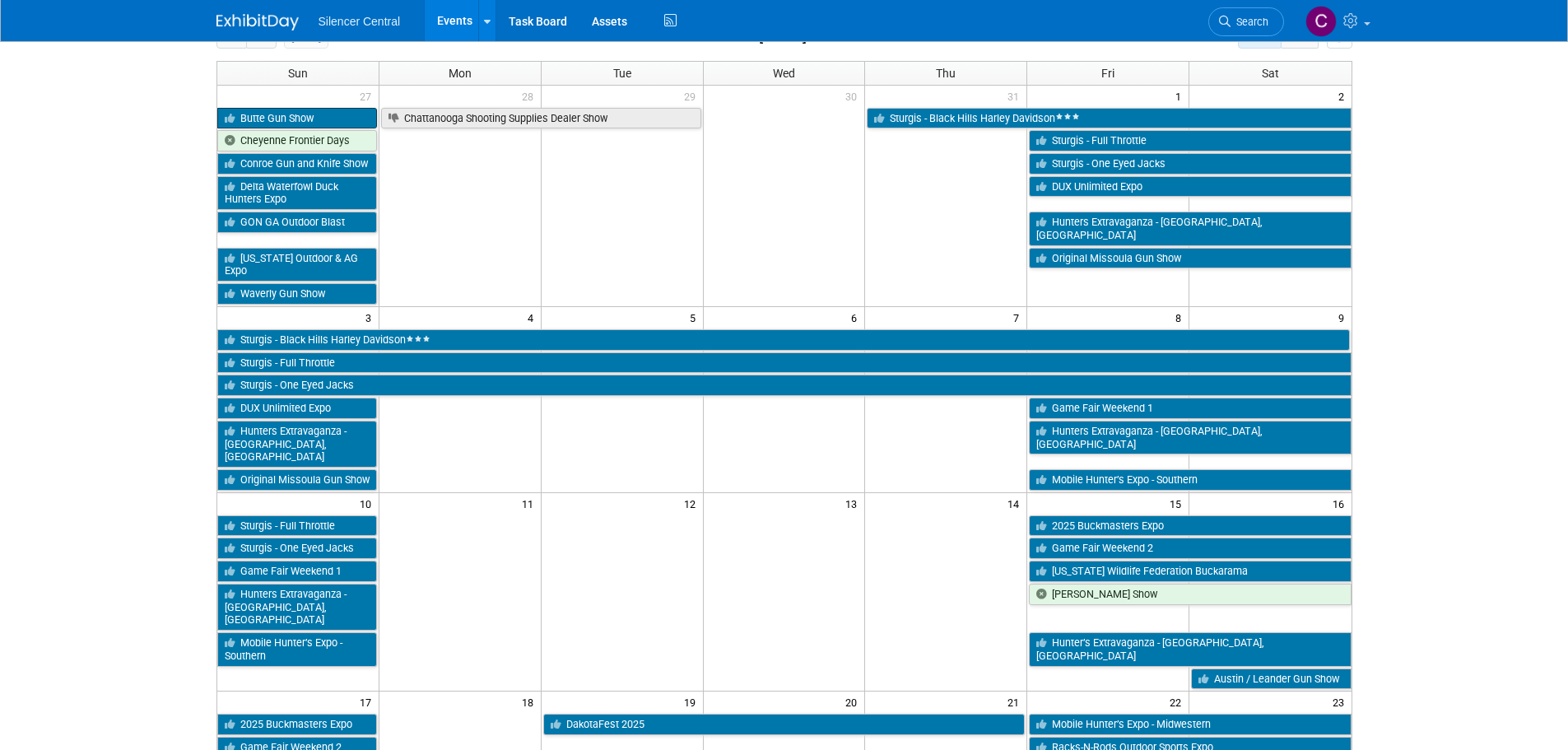
scroll to position [82, 0]
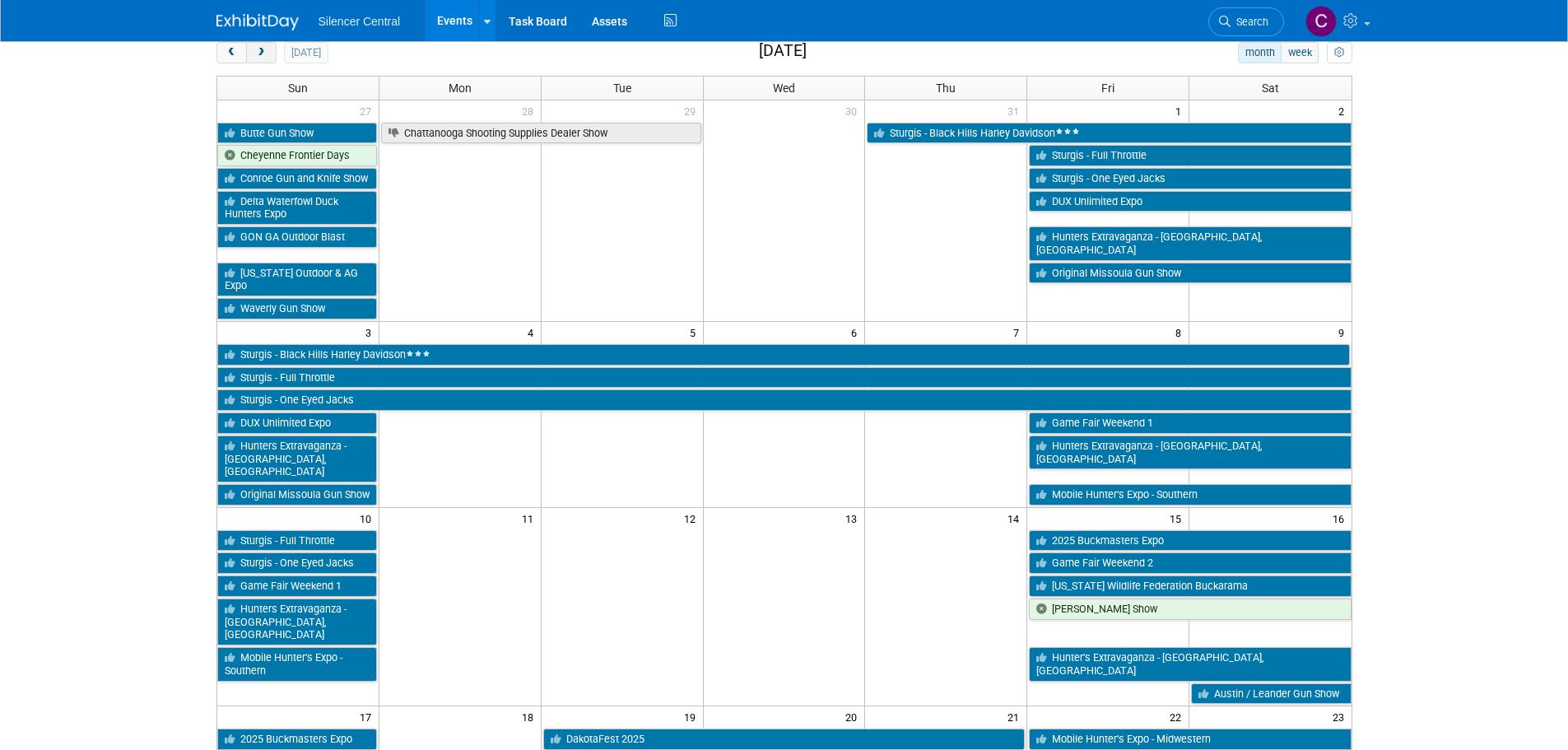
click at [260, 52] on span "next" at bounding box center [261, 52] width 12 height 10
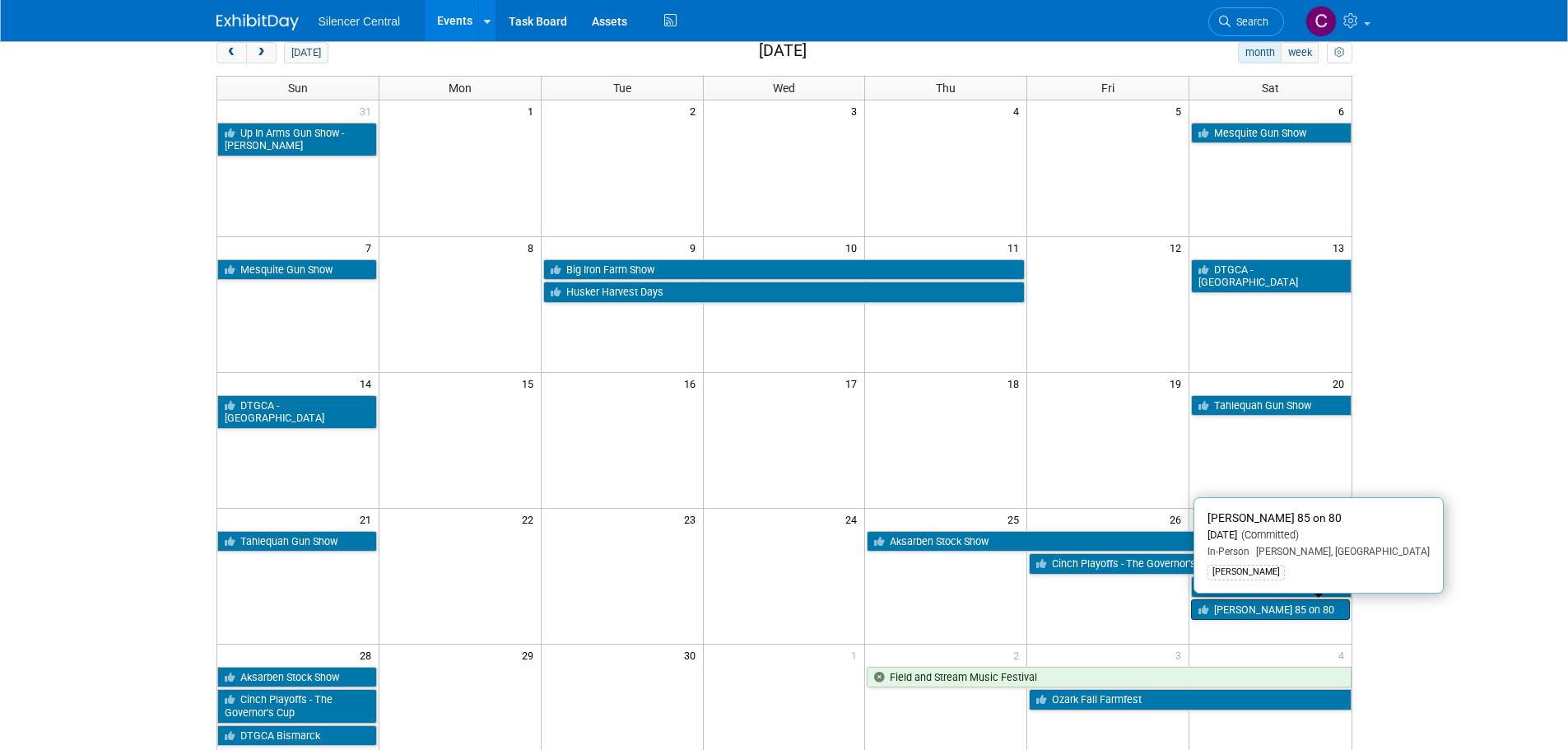
click at [1250, 613] on link "[PERSON_NAME] 85 on 80" at bounding box center [1270, 609] width 158 height 21
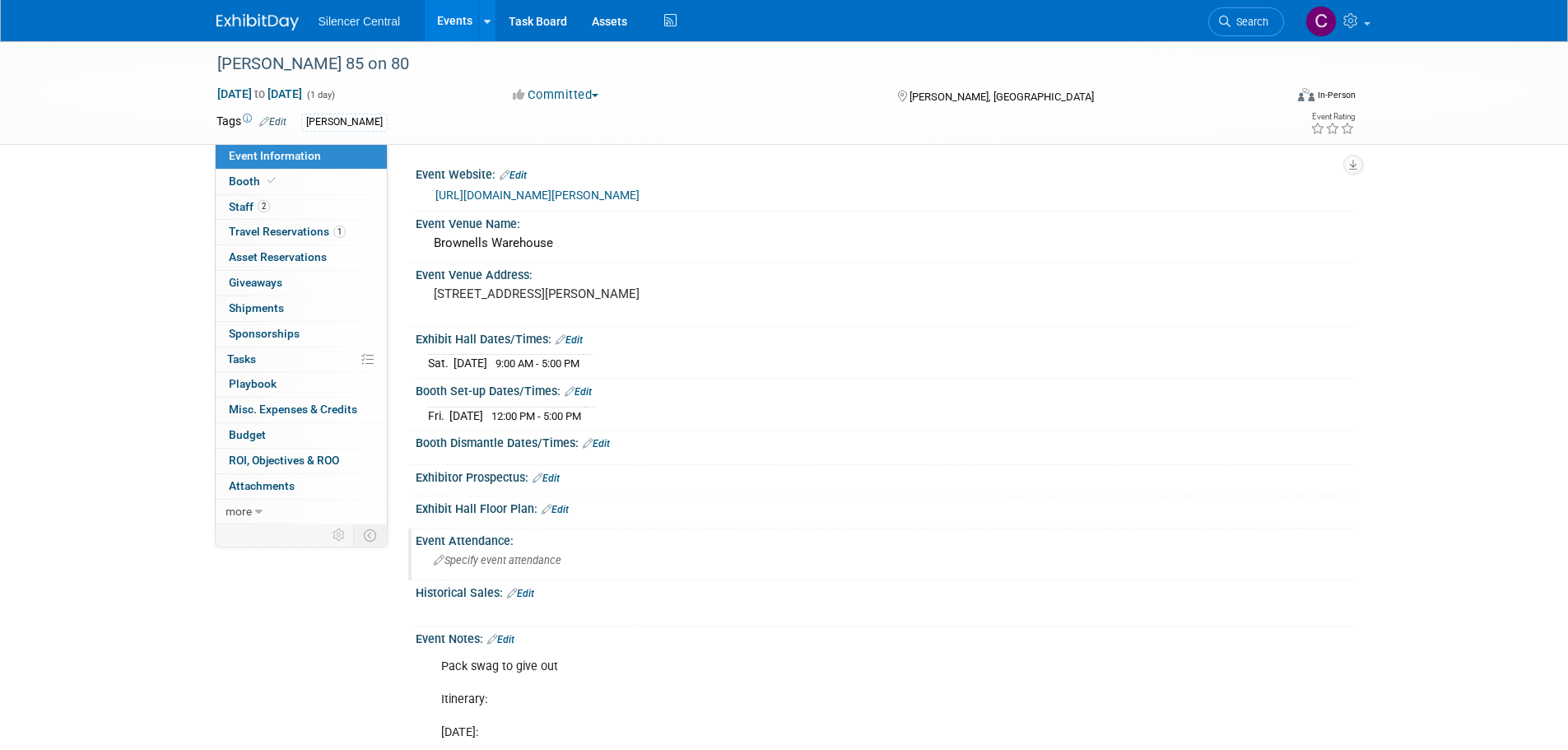
scroll to position [247, 0]
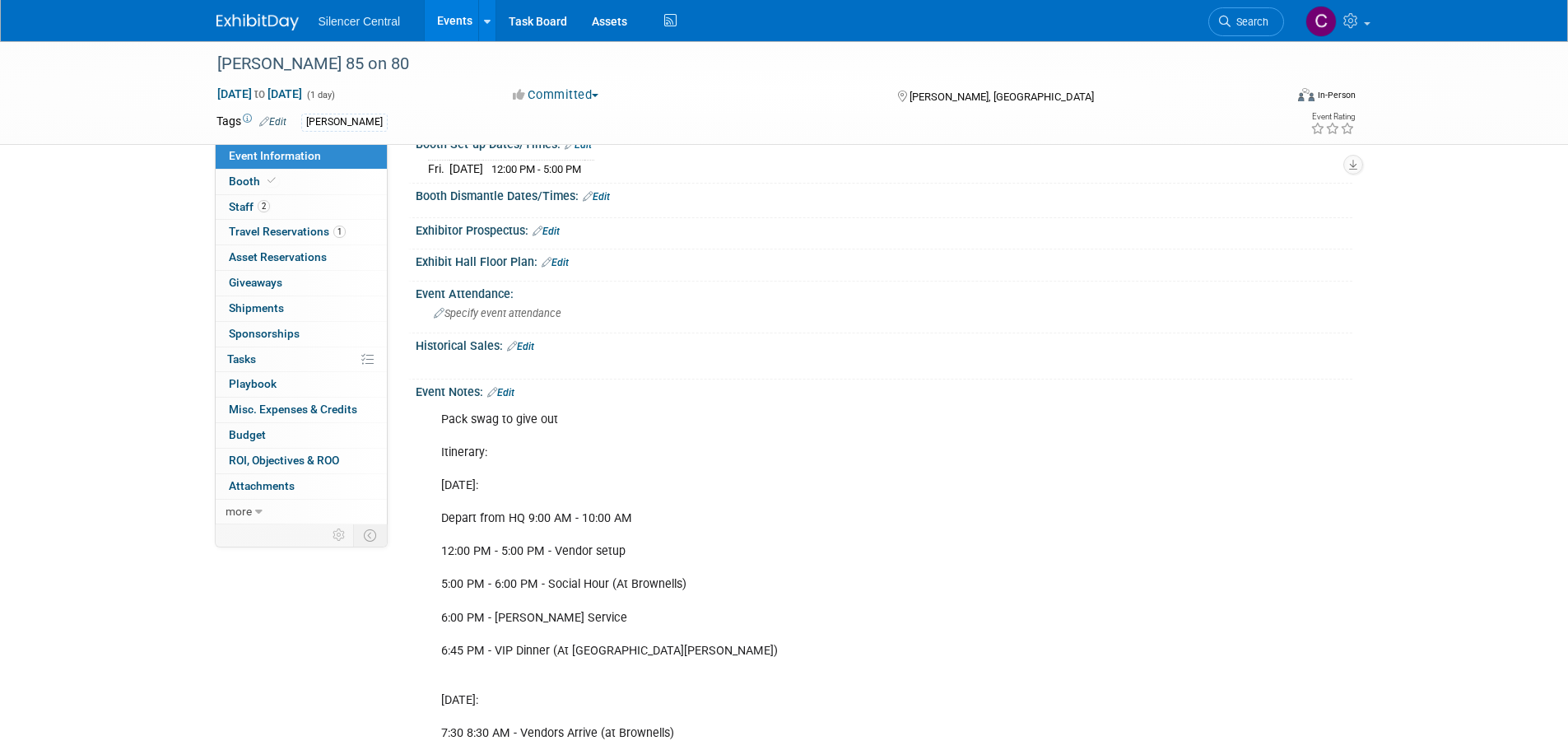
click at [512, 392] on link "Edit" at bounding box center [501, 392] width 28 height 11
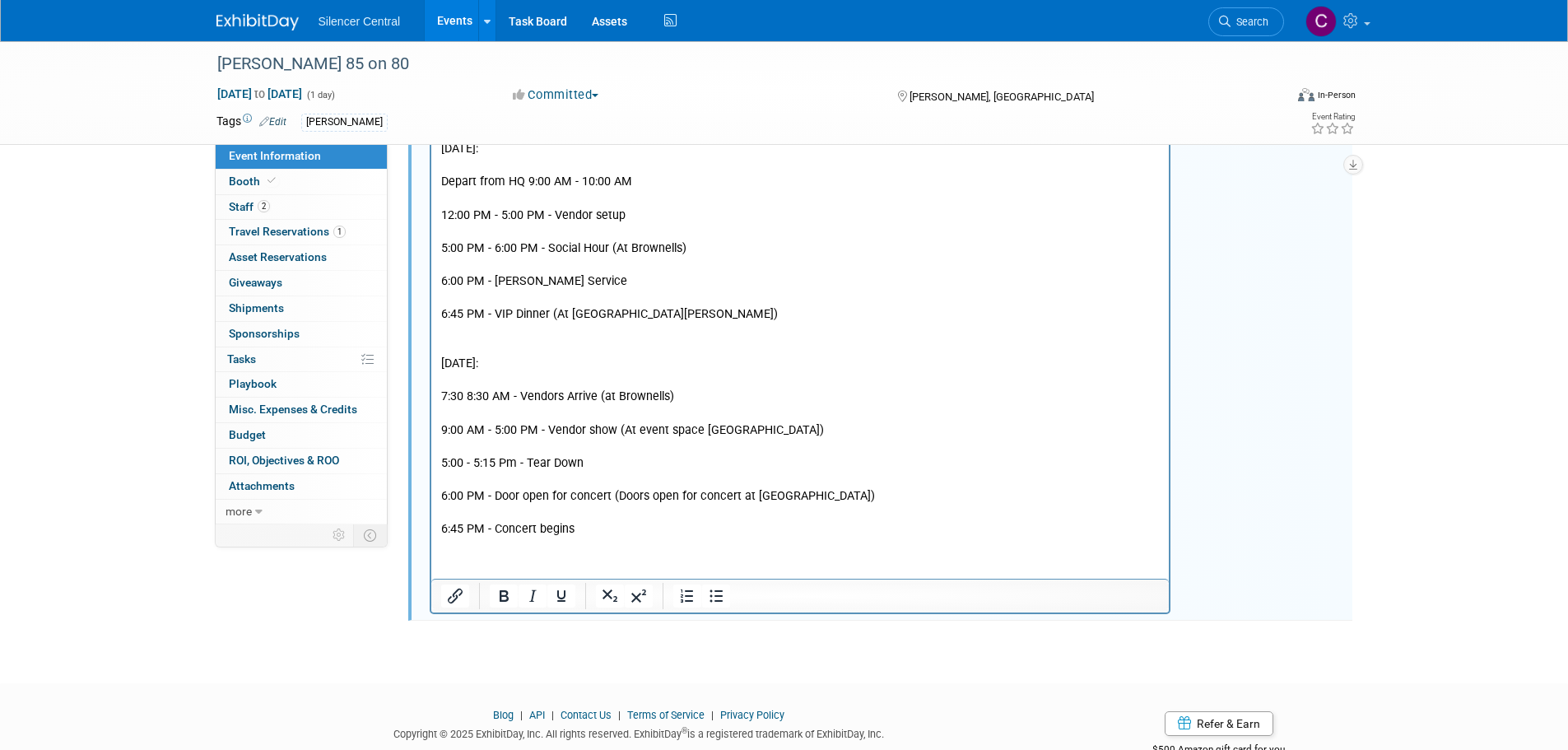
scroll to position [630, 0]
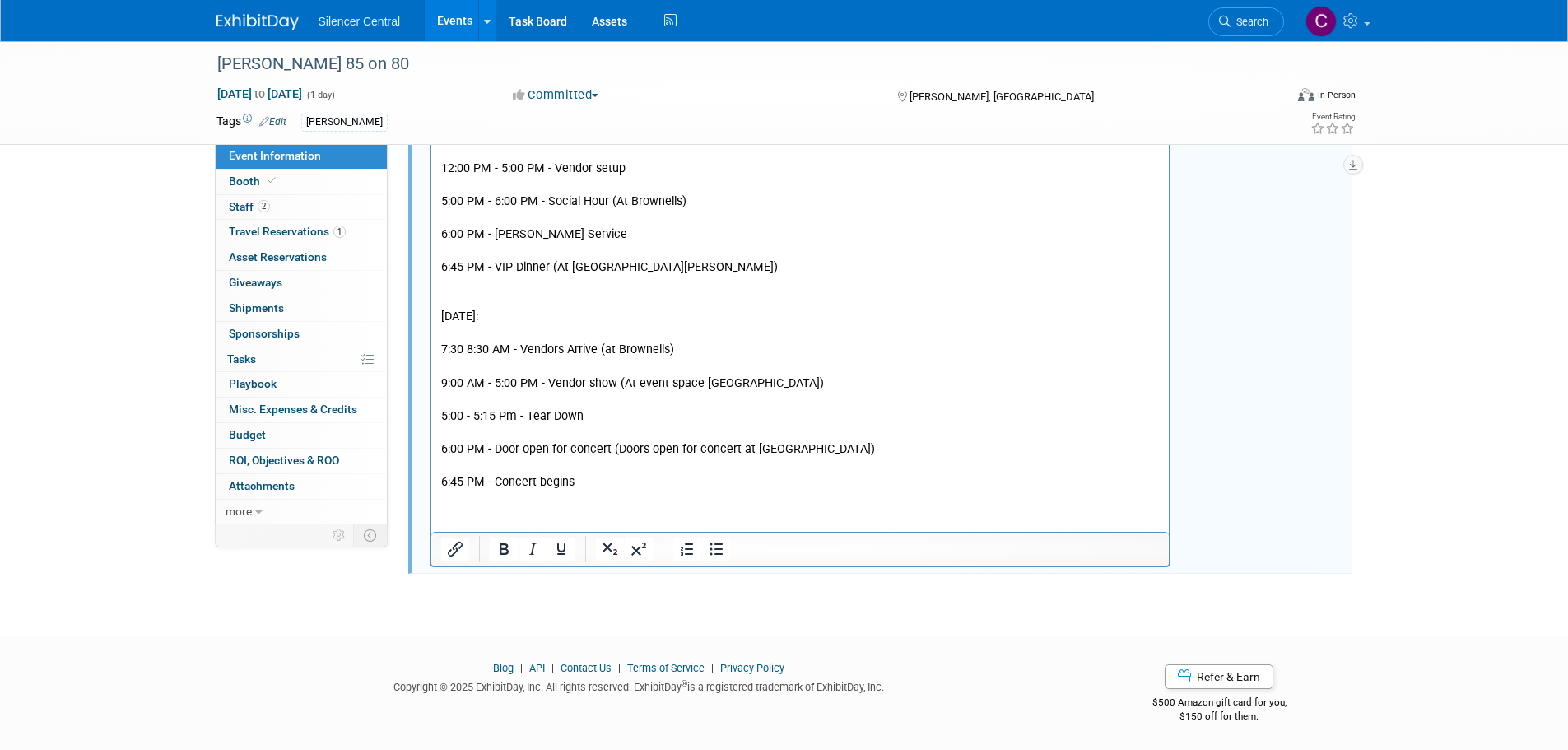
click at [610, 486] on p "Pack swag to give out Itinerary: Fri 9/26: Depart from HQ 9:00 AM - 10:00 AM 12…" at bounding box center [800, 259] width 720 height 463
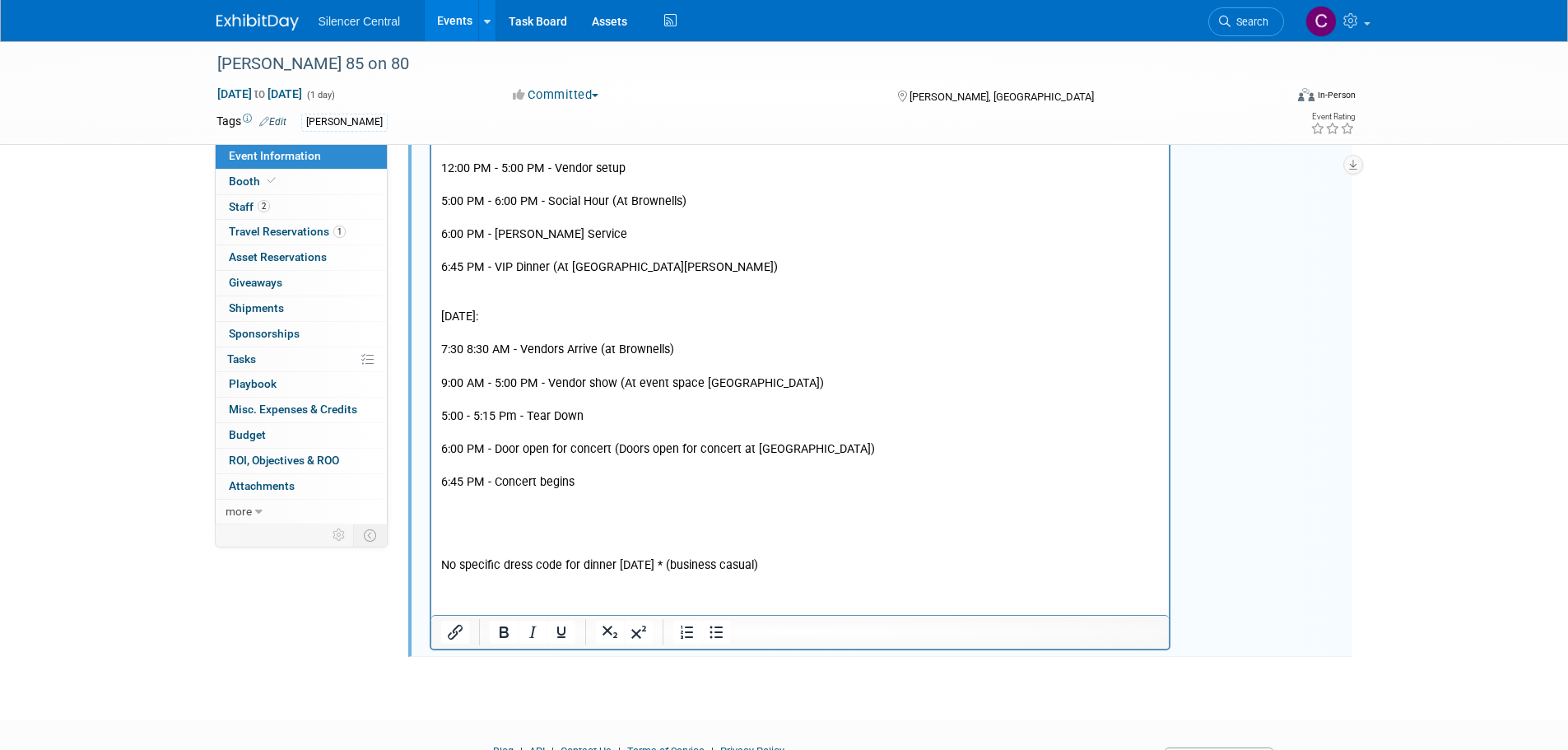
scroll to position [219, 0]
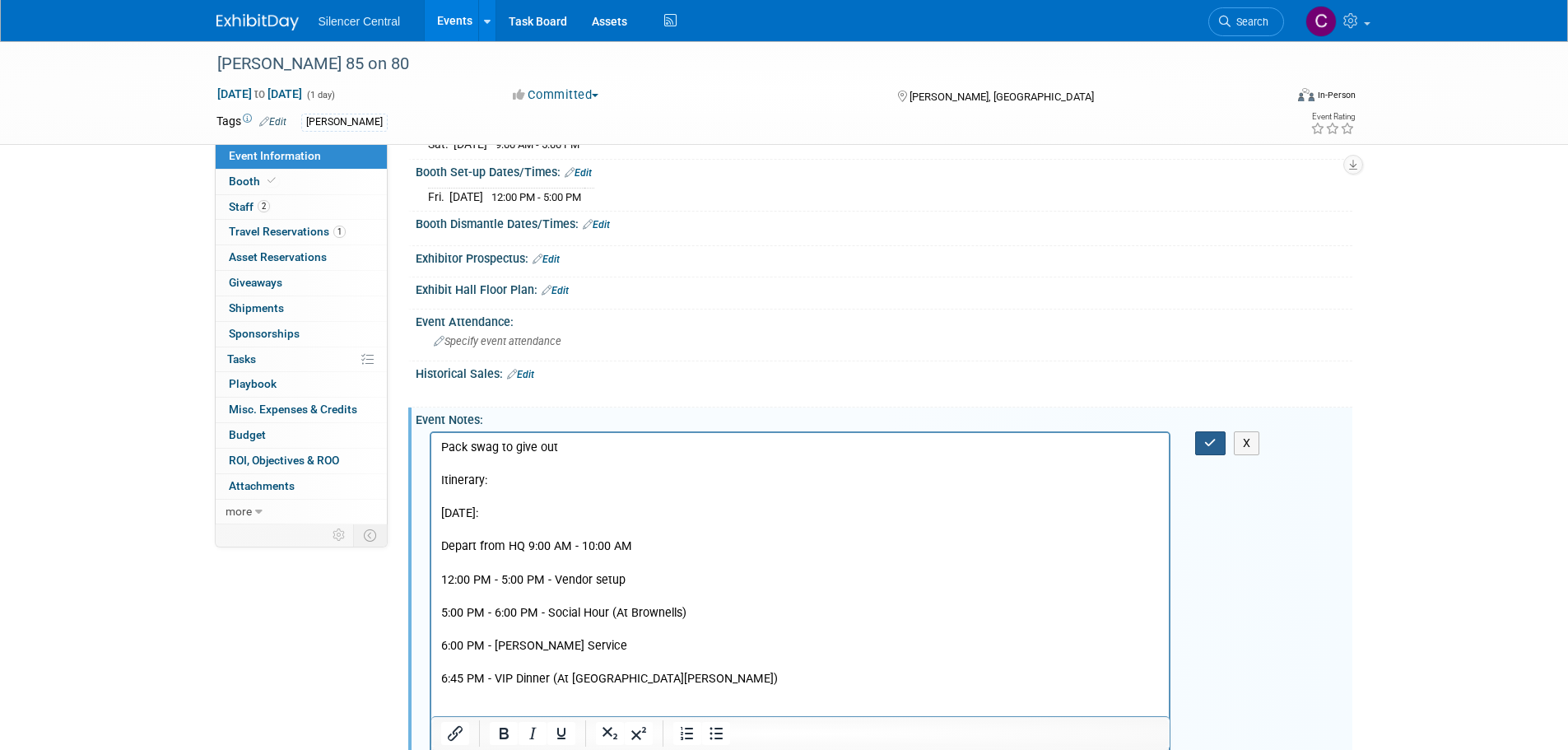
click at [1205, 446] on icon "button" at bounding box center [1210, 443] width 12 height 11
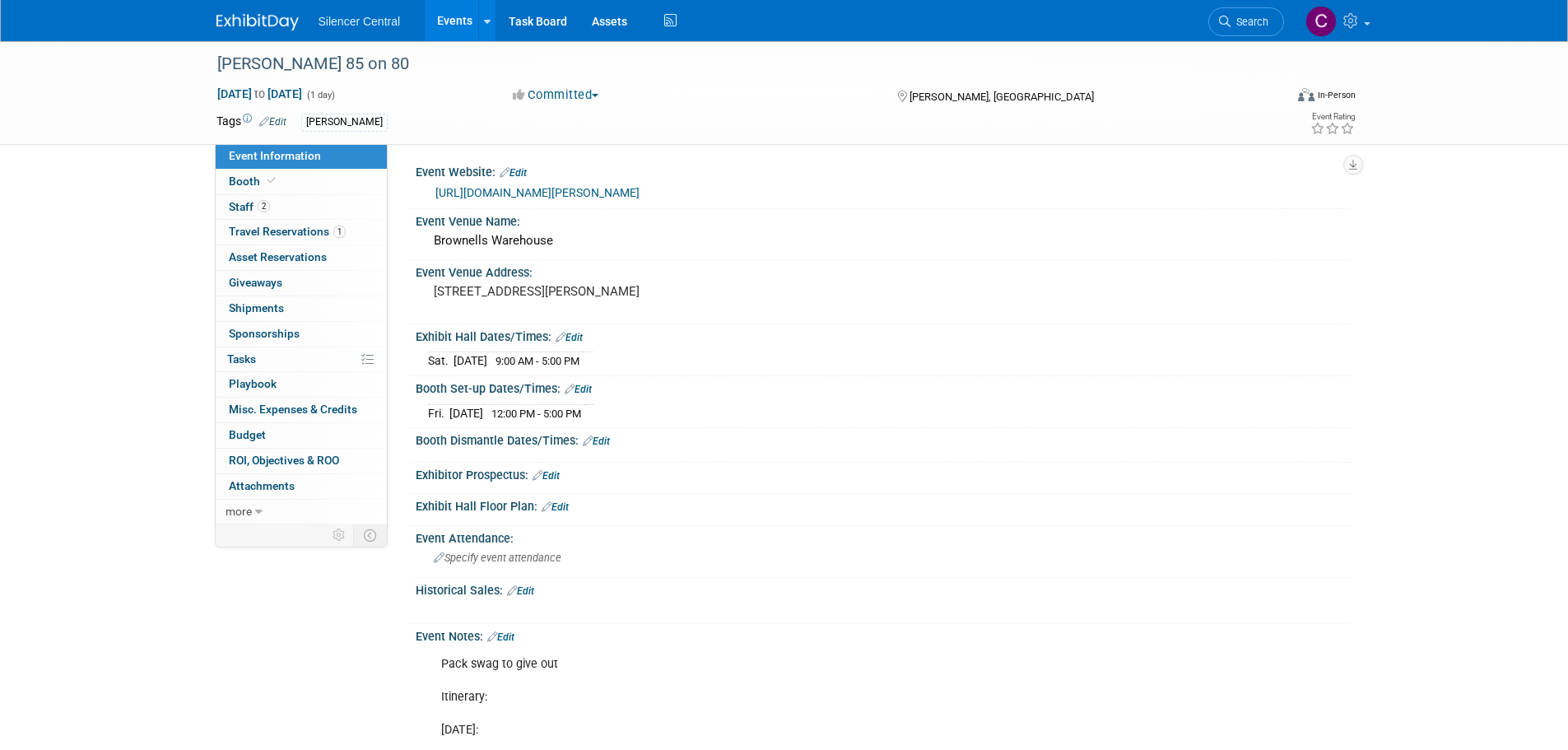
scroll to position [0, 0]
click at [289, 233] on span "Travel Reservations 1" at bounding box center [287, 231] width 117 height 13
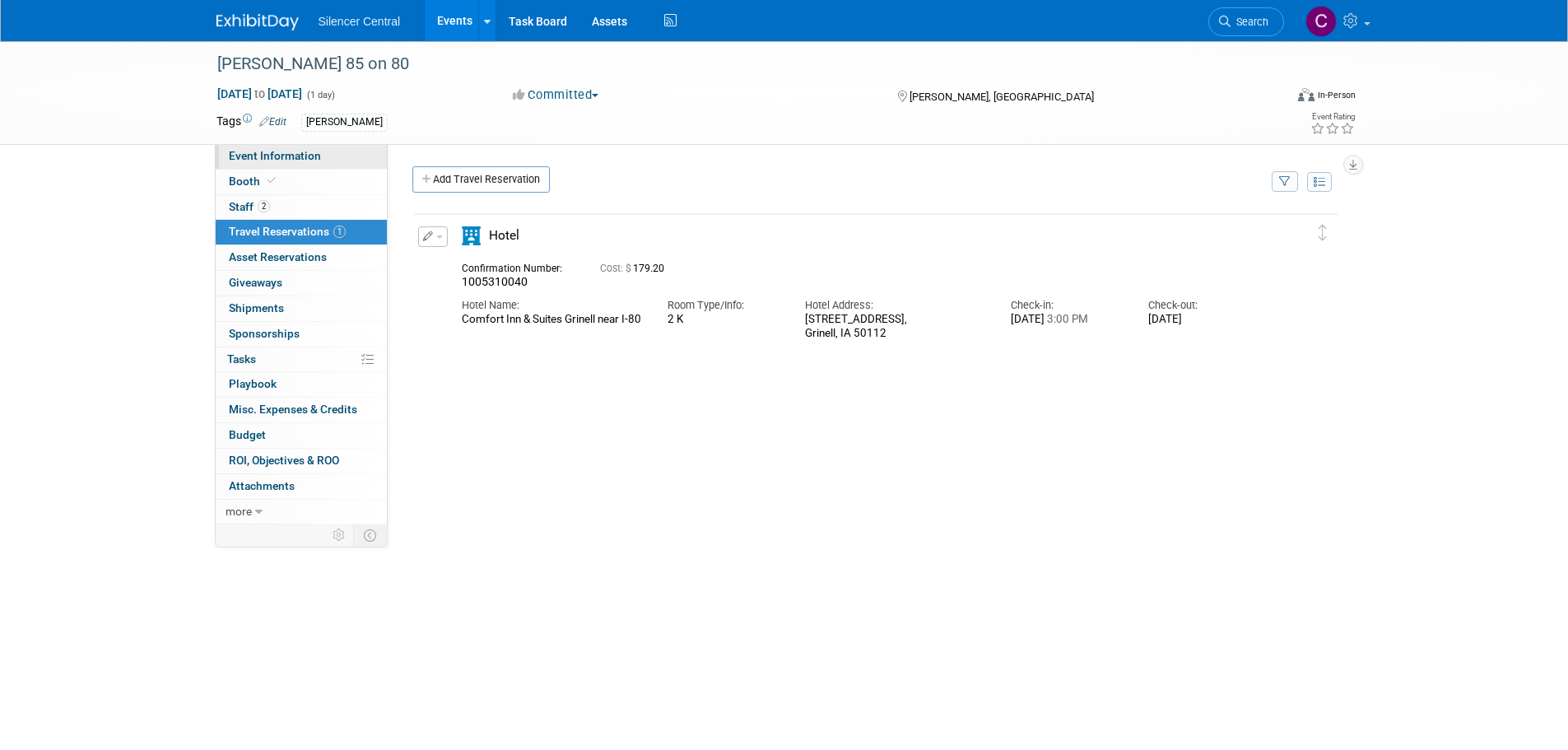
click at [310, 155] on span "Event Information" at bounding box center [274, 155] width 92 height 13
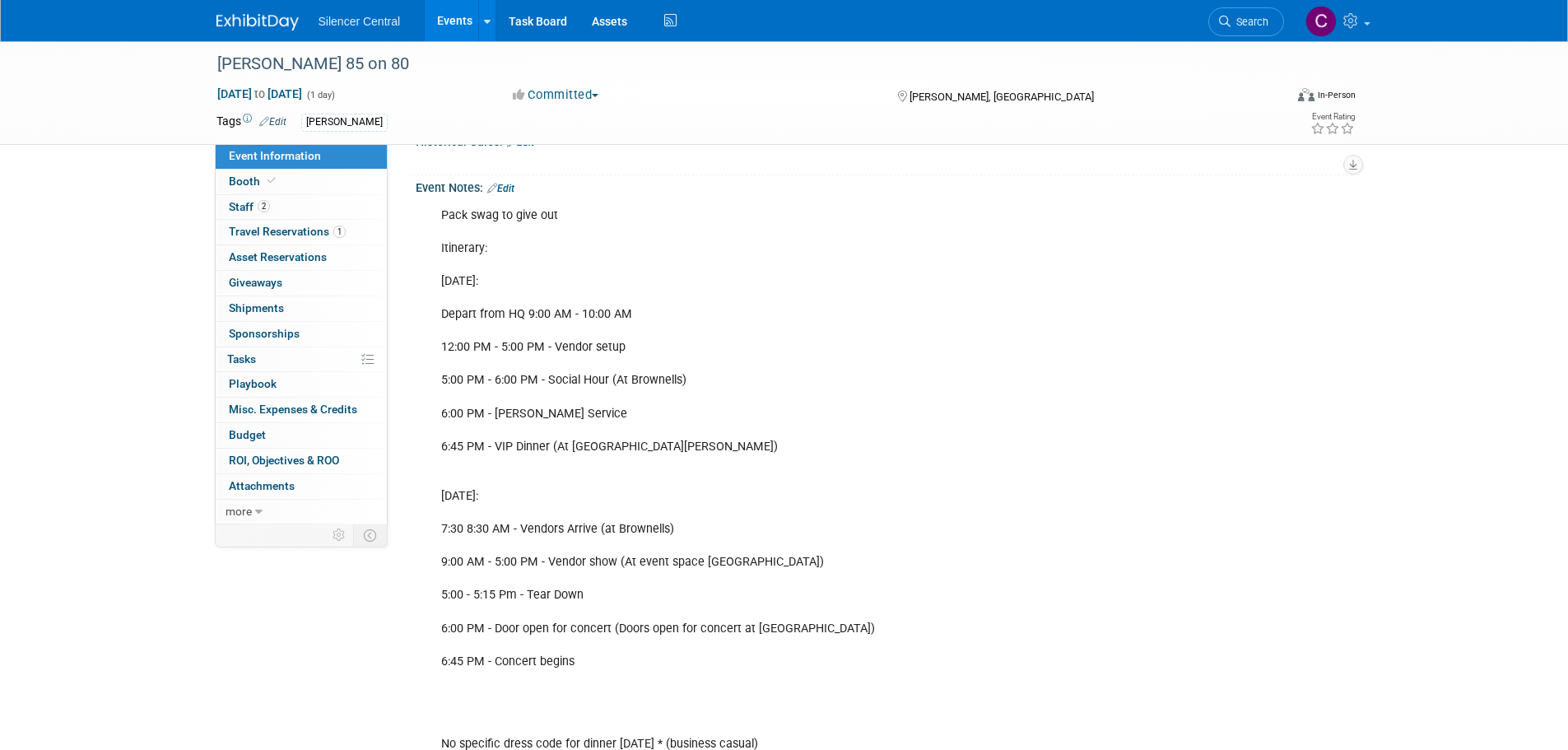
scroll to position [398, 0]
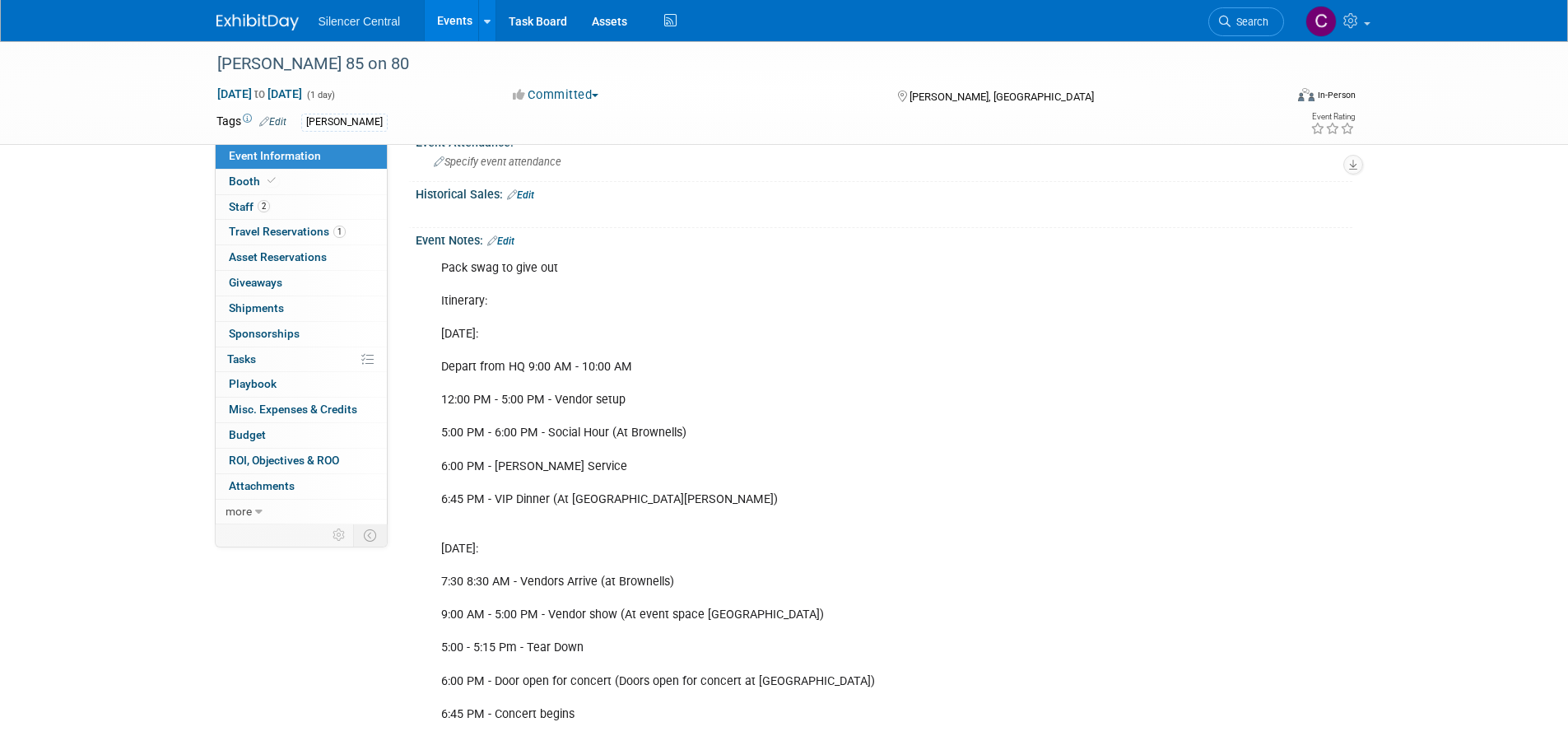
click at [263, 15] on img at bounding box center [257, 22] width 82 height 16
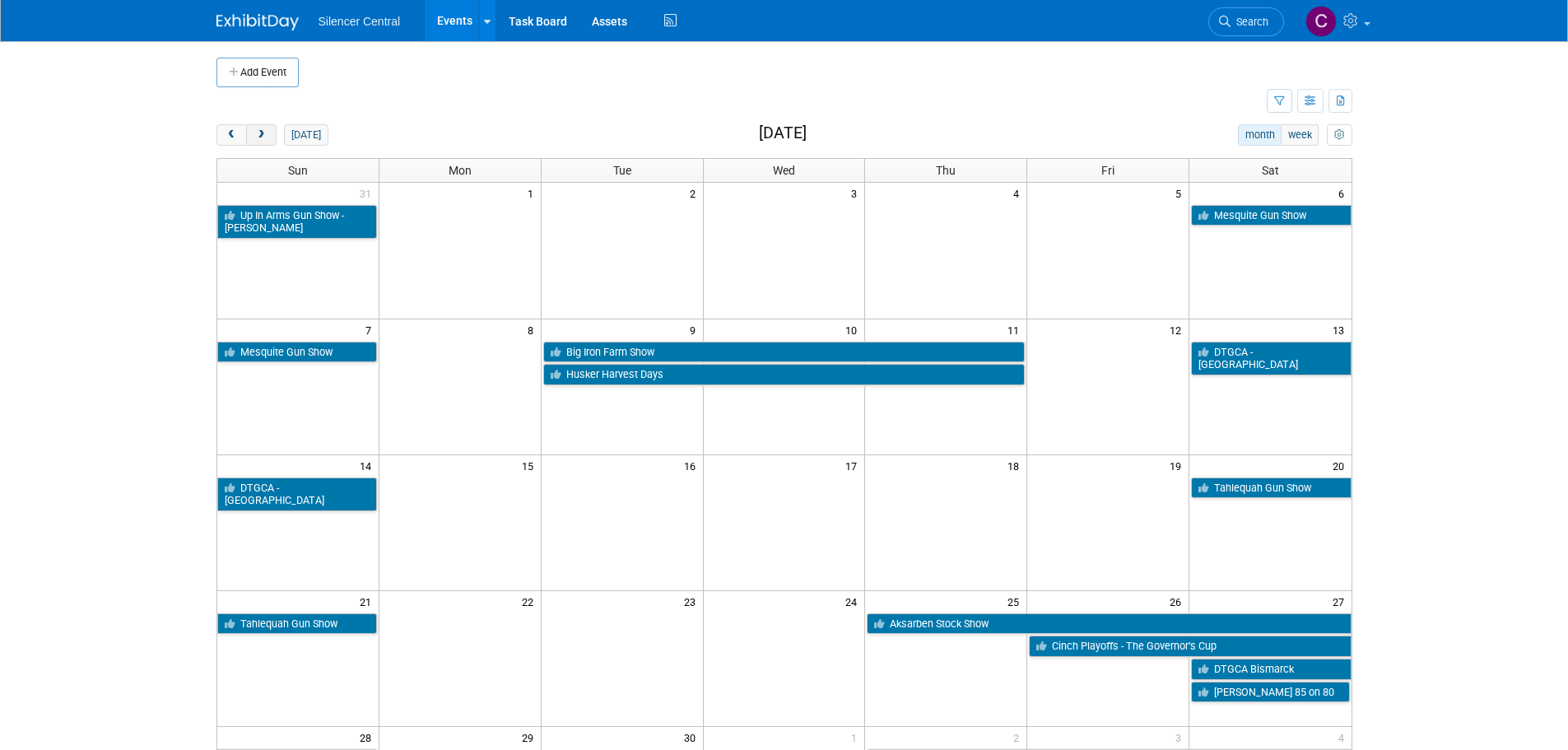
click at [262, 141] on button "next" at bounding box center [261, 135] width 30 height 21
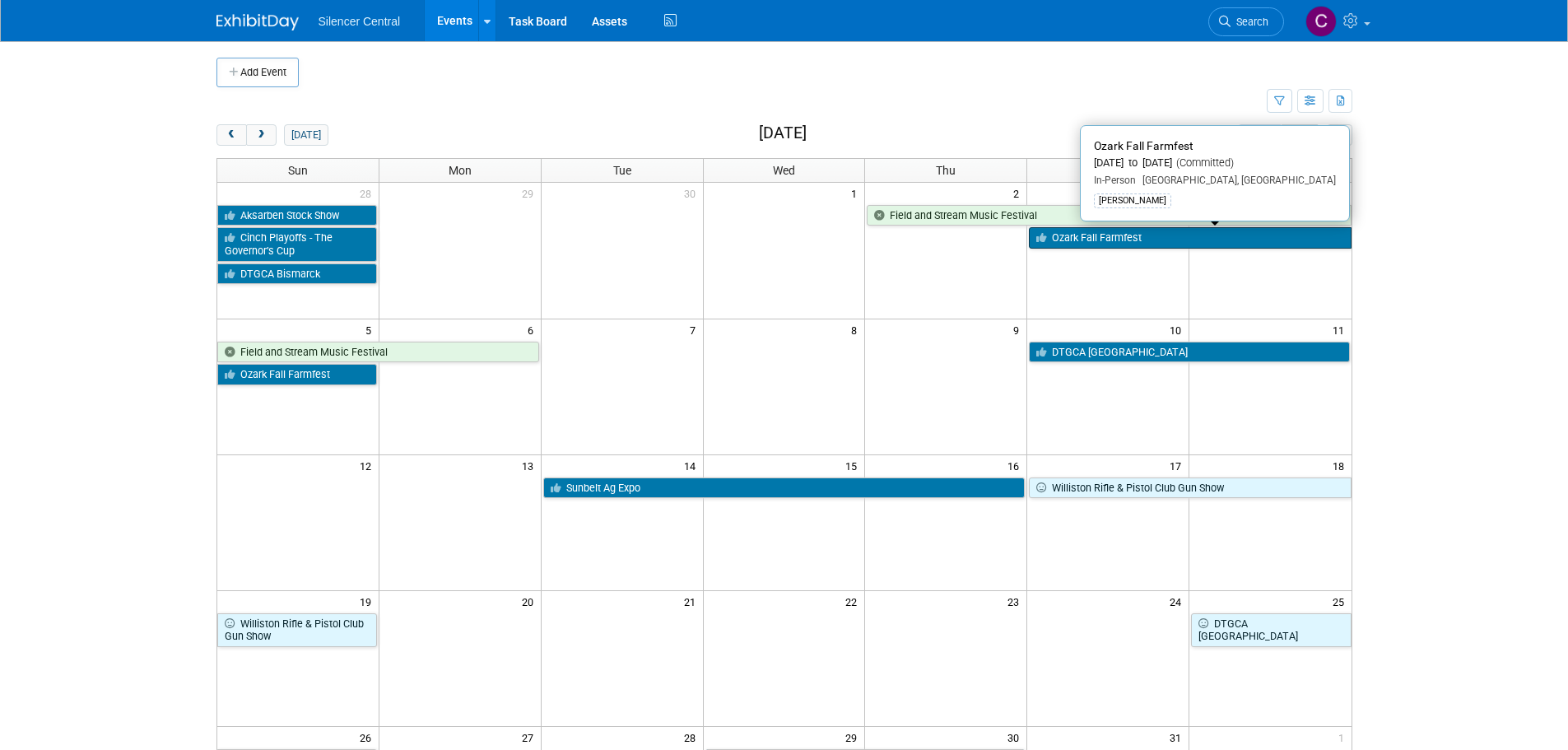
click at [1132, 240] on link "Ozark Fall Farmfest" at bounding box center [1190, 238] width 322 height 21
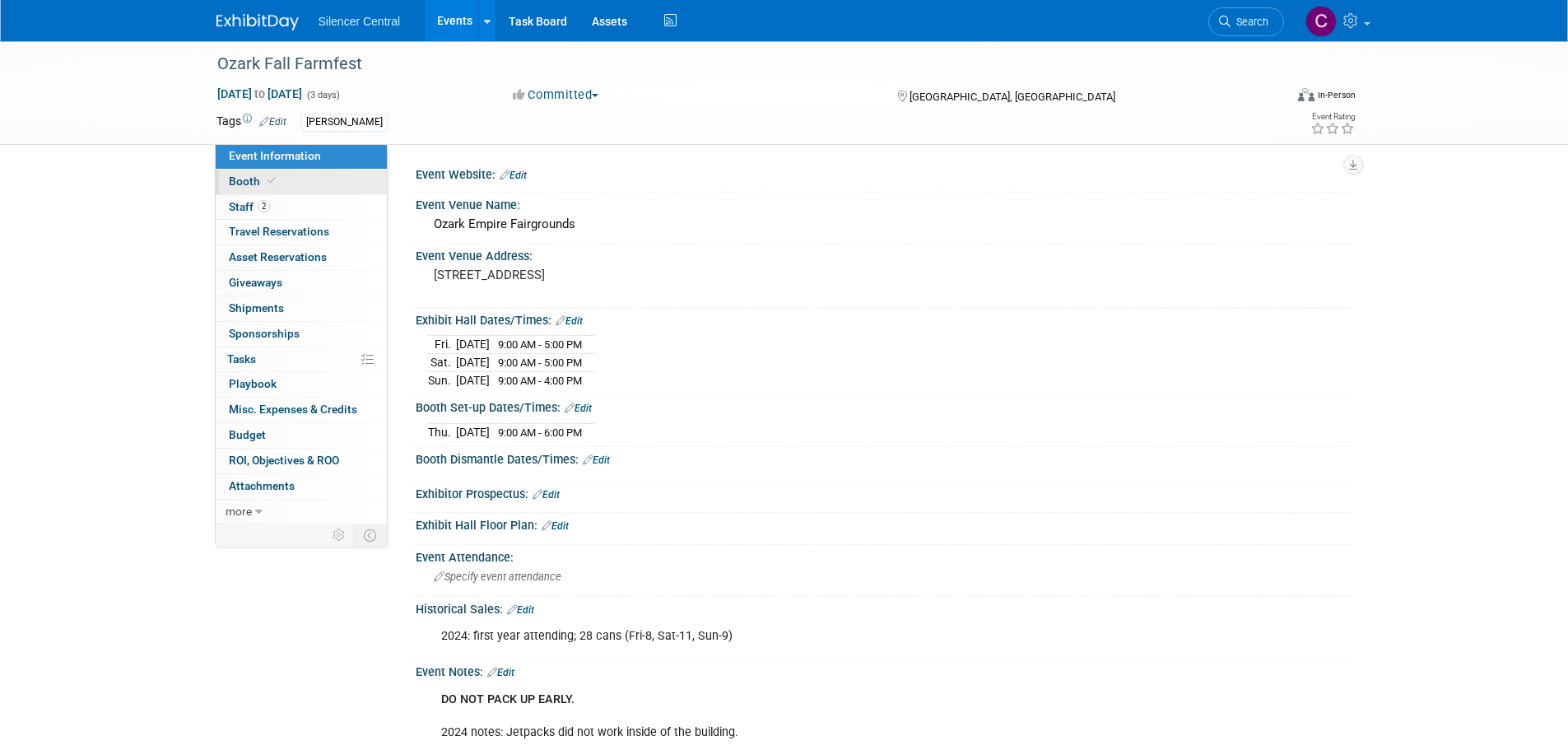
click at [295, 177] on link "Booth" at bounding box center [301, 182] width 171 height 25
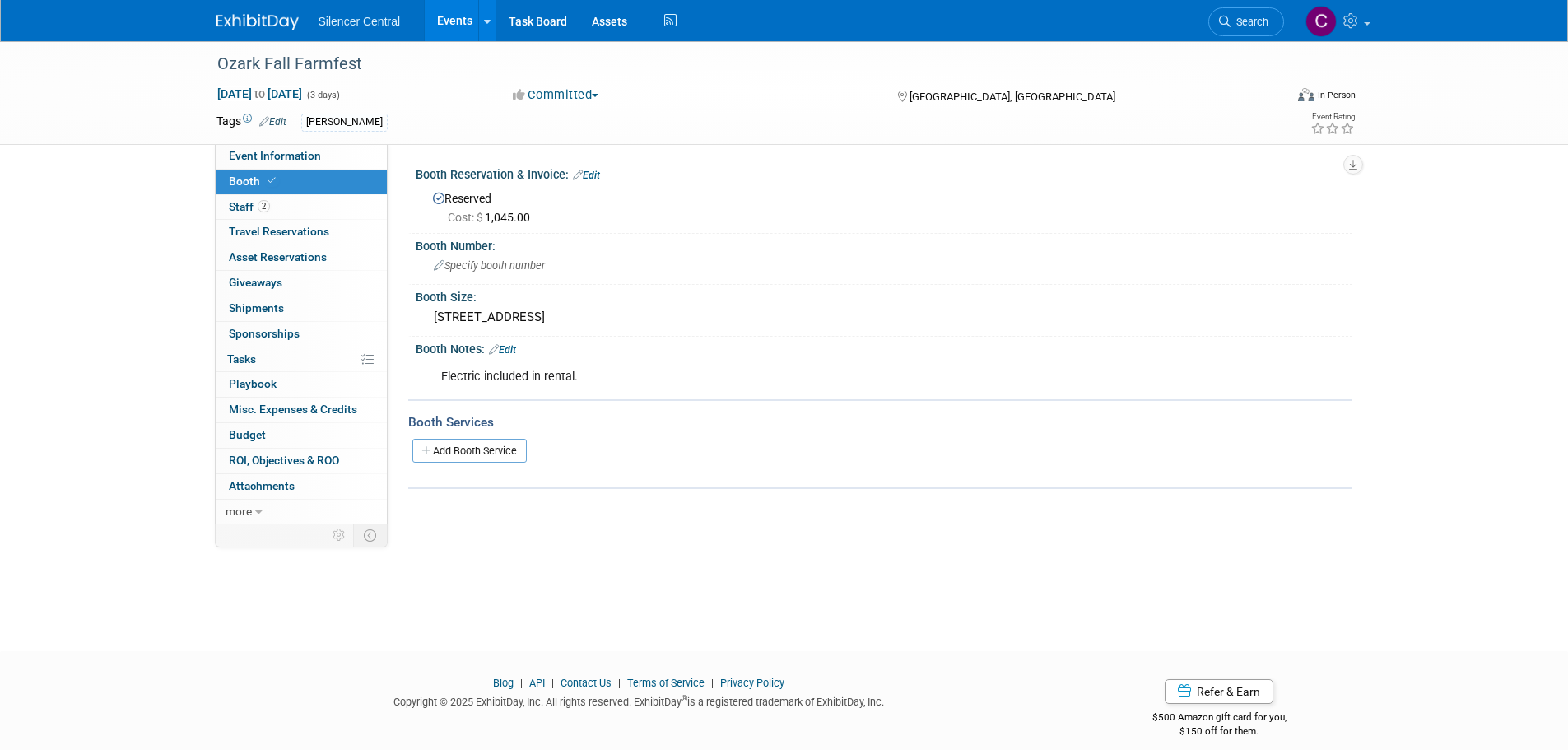
click at [248, 24] on img at bounding box center [257, 22] width 82 height 16
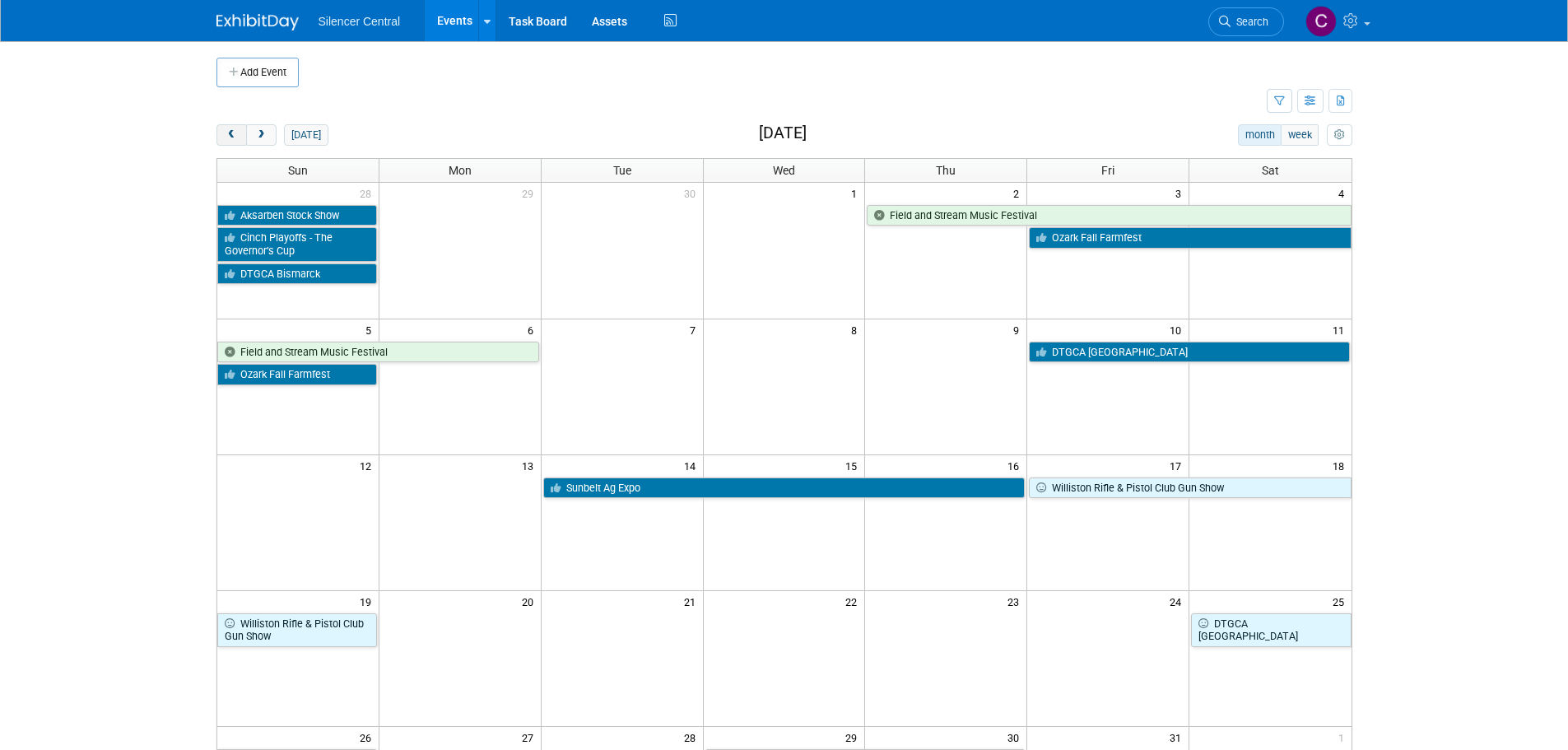
click at [228, 136] on span "prev" at bounding box center [231, 135] width 12 height 10
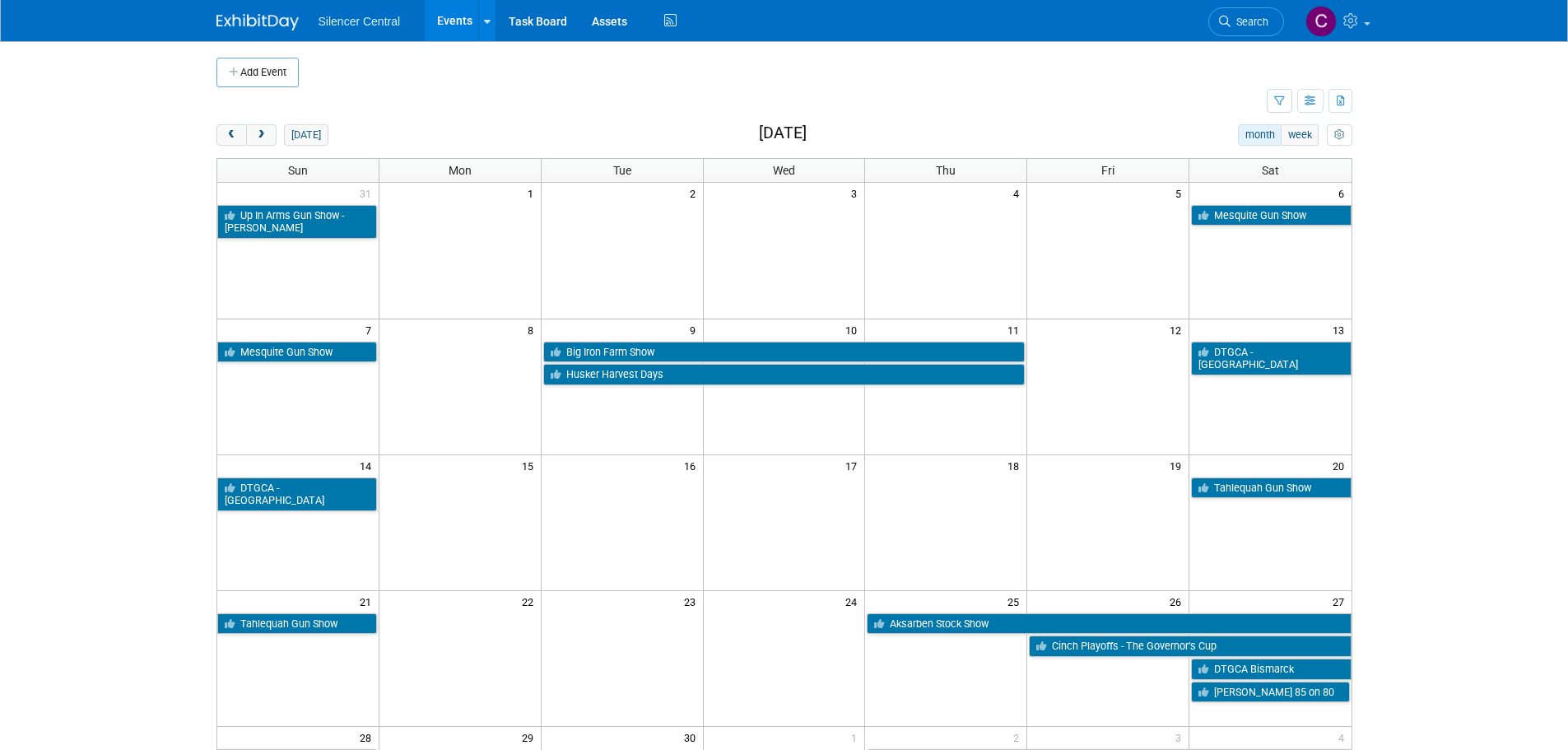
scroll to position [165, 0]
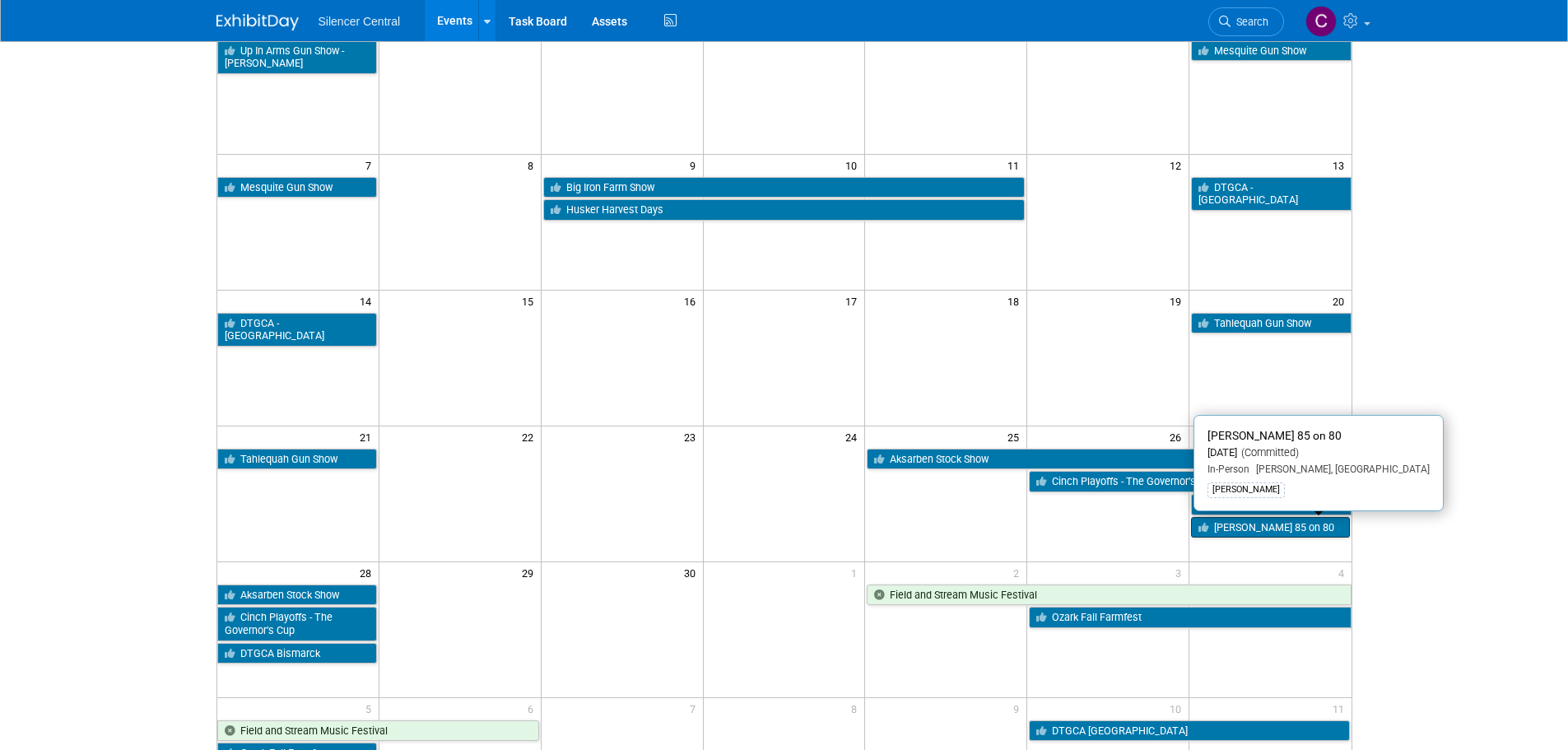
click at [1250, 525] on link "[PERSON_NAME] 85 on 80" at bounding box center [1270, 527] width 158 height 21
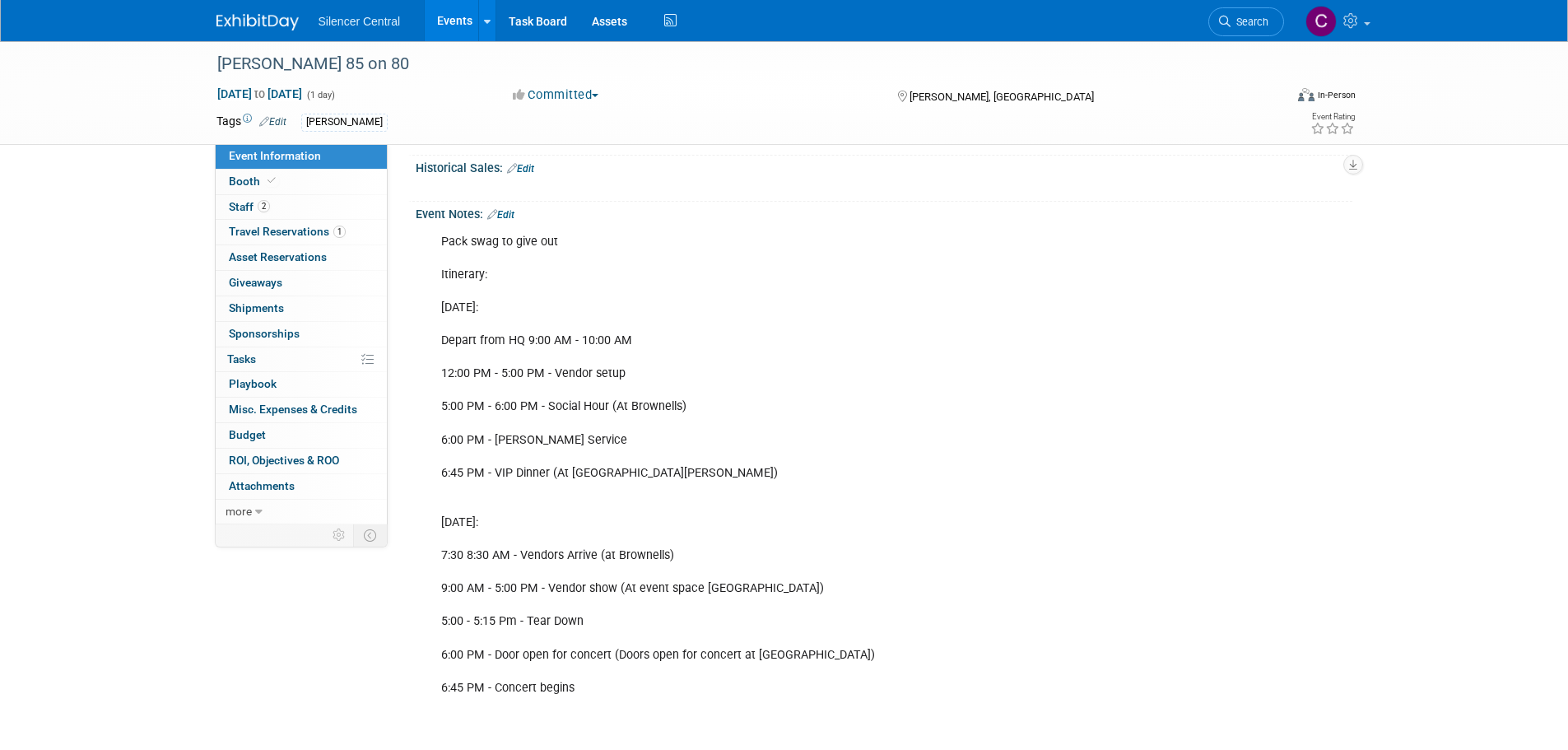
scroll to position [329, 0]
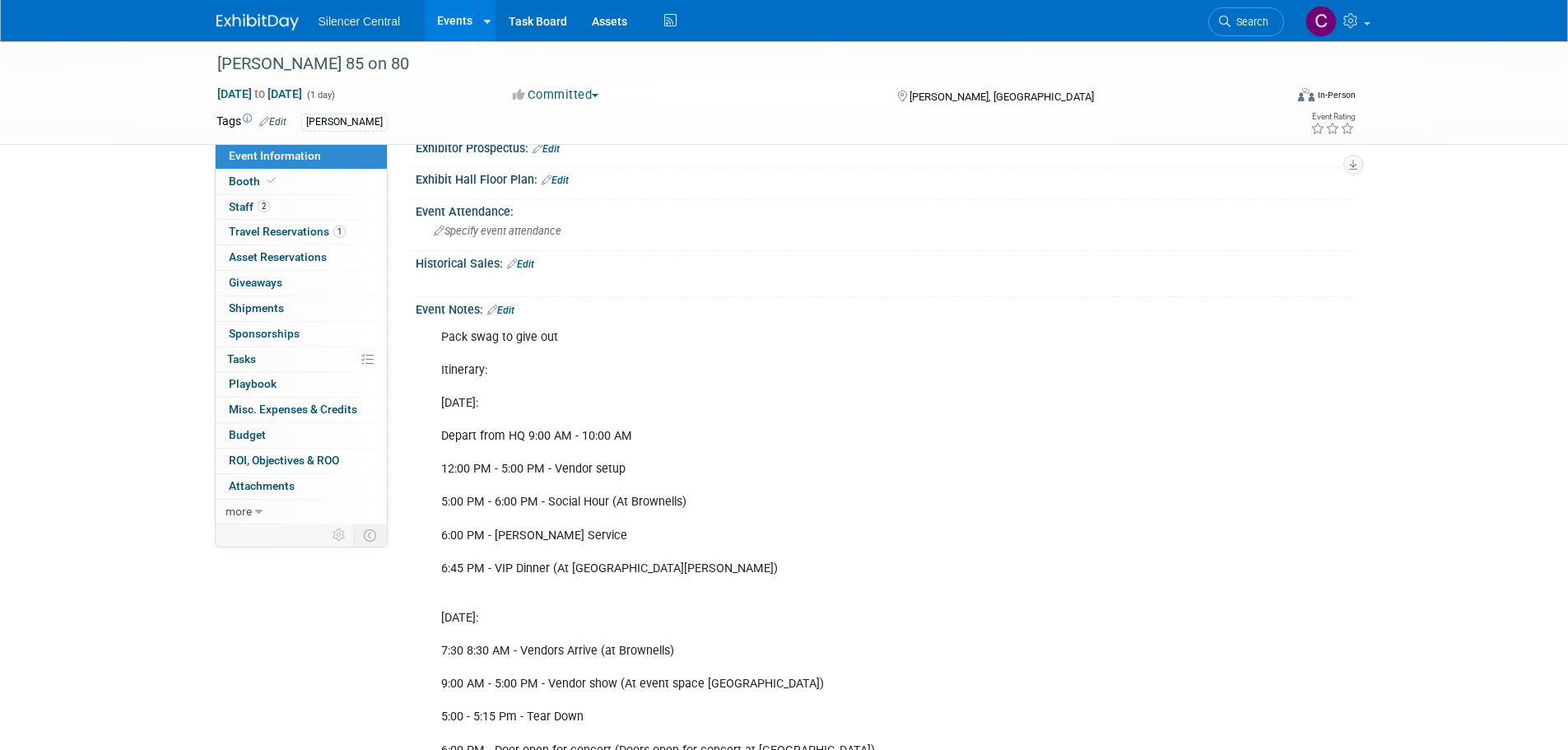
click at [510, 306] on link "Edit" at bounding box center [501, 310] width 28 height 11
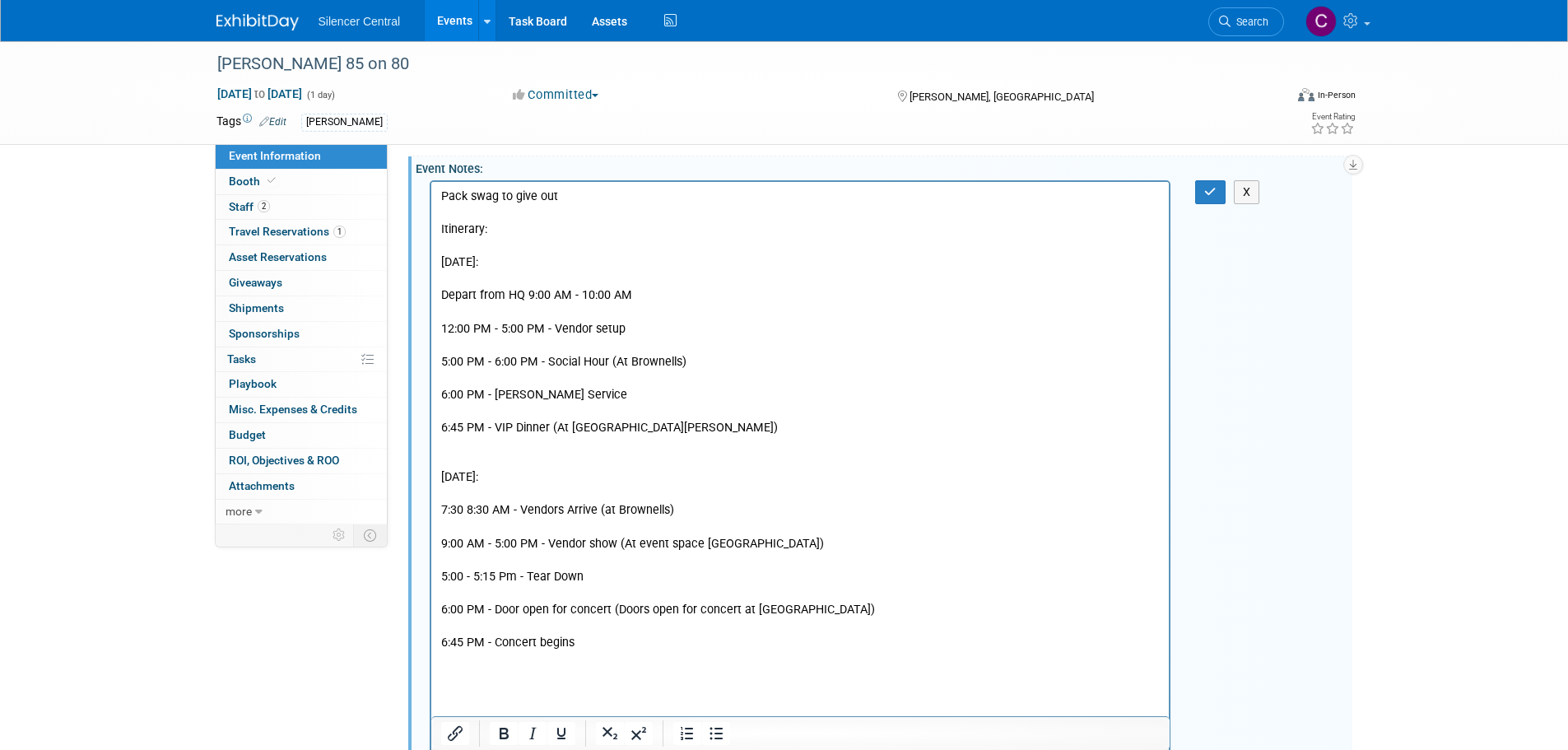
scroll to position [687, 0]
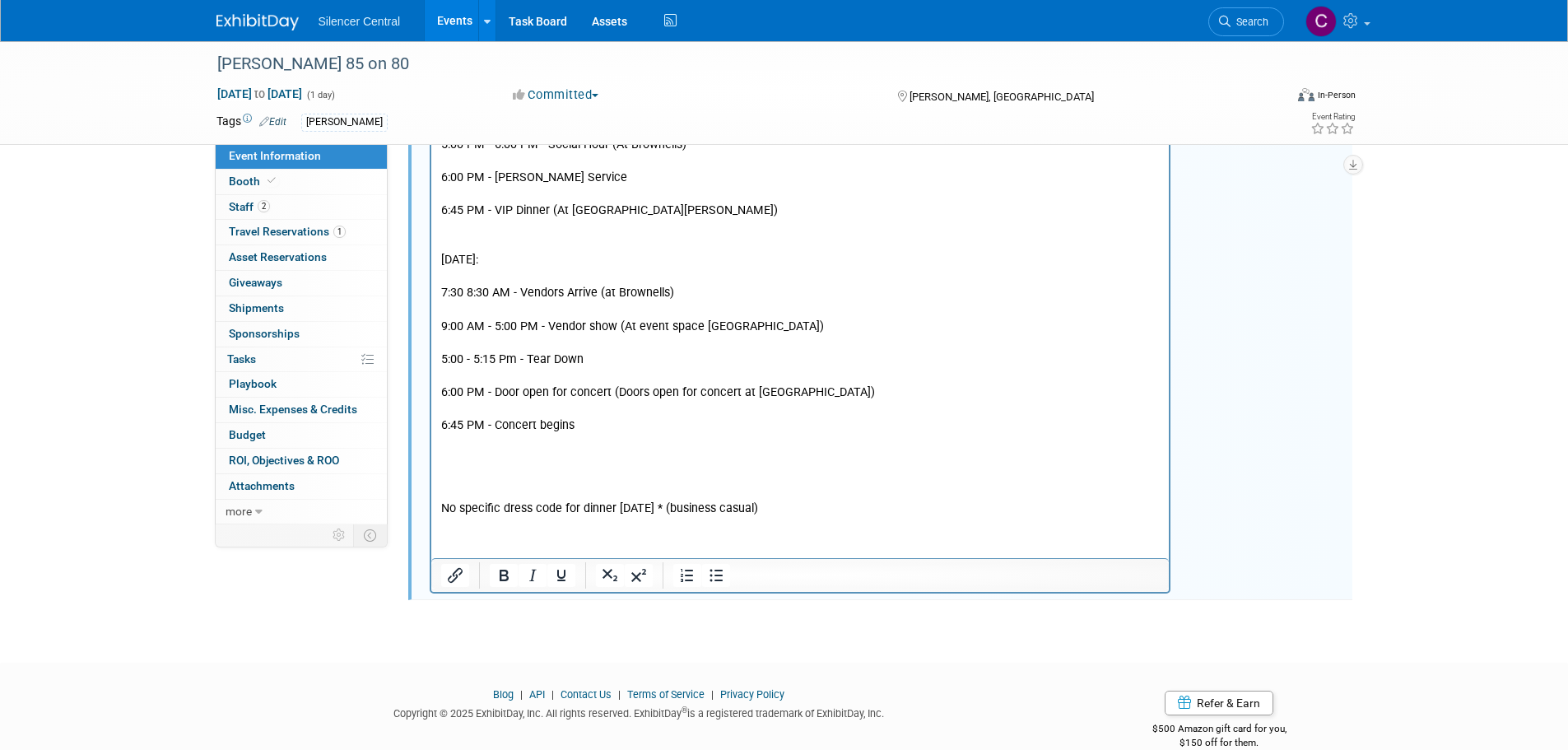
click at [539, 509] on p "Pack swag to give out Itinerary: Fri 9/26: Depart from HQ 9:00 AM - 10:00 AM 12…" at bounding box center [800, 244] width 720 height 545
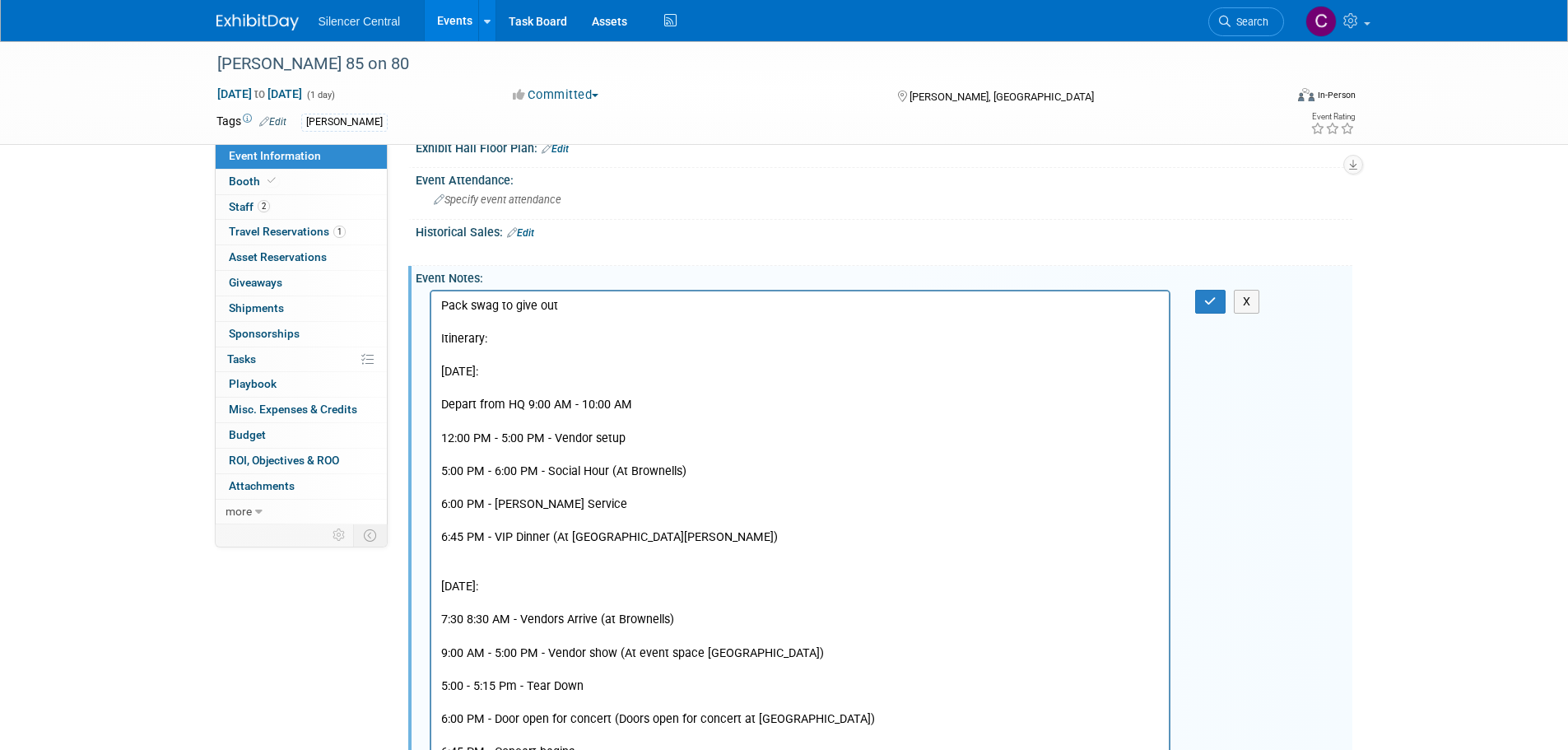
scroll to position [358, 0]
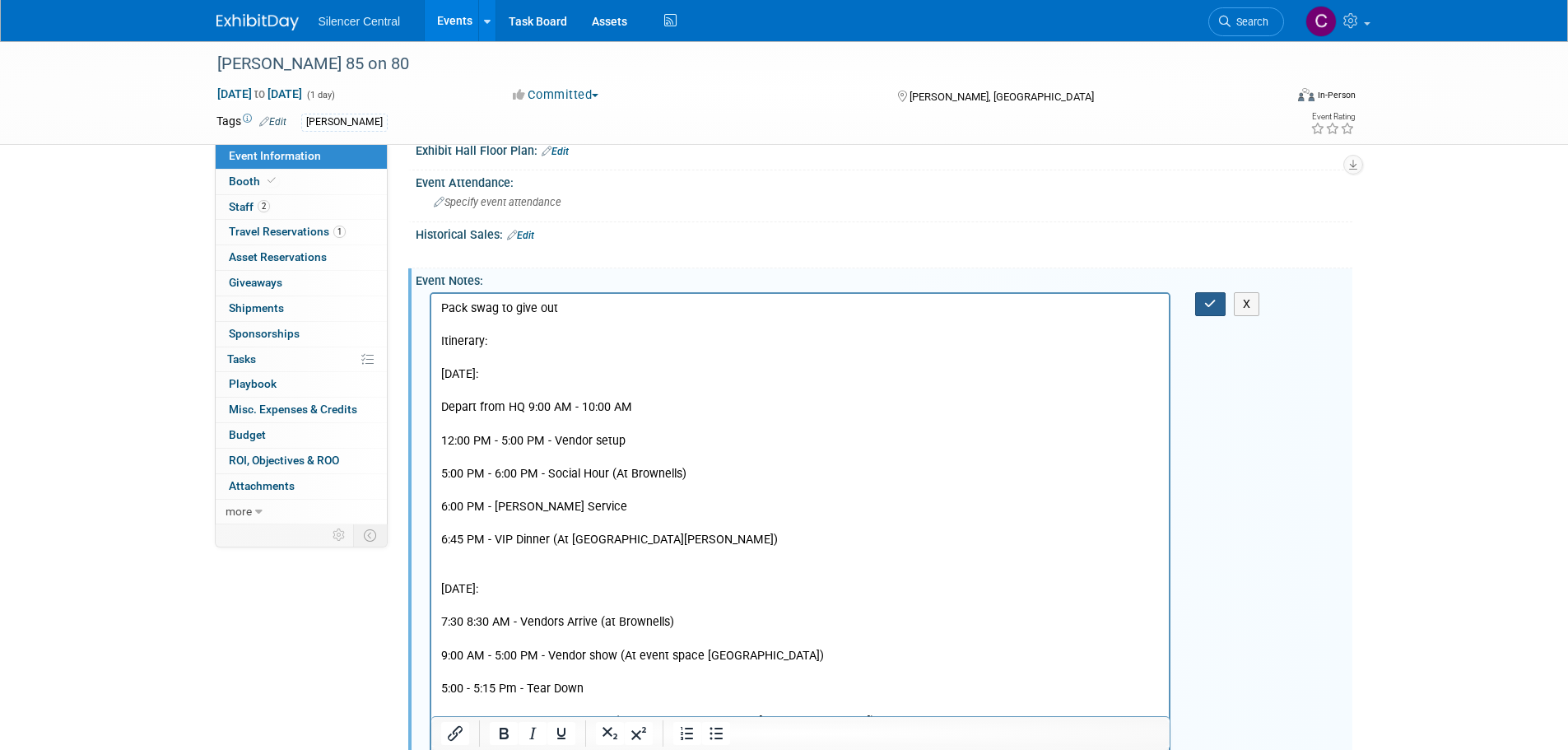
click at [1213, 304] on icon "button" at bounding box center [1210, 304] width 12 height 11
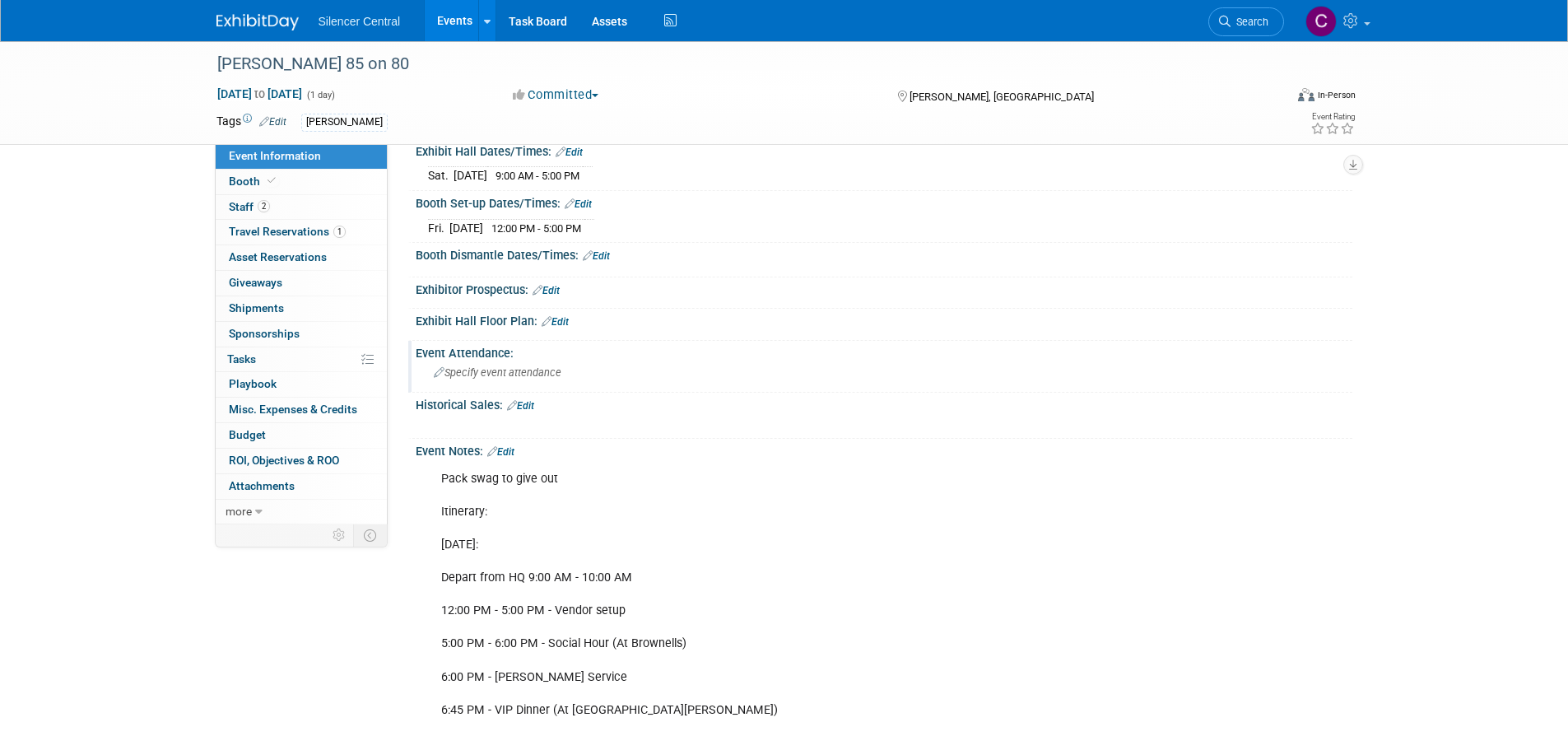
scroll to position [0, 0]
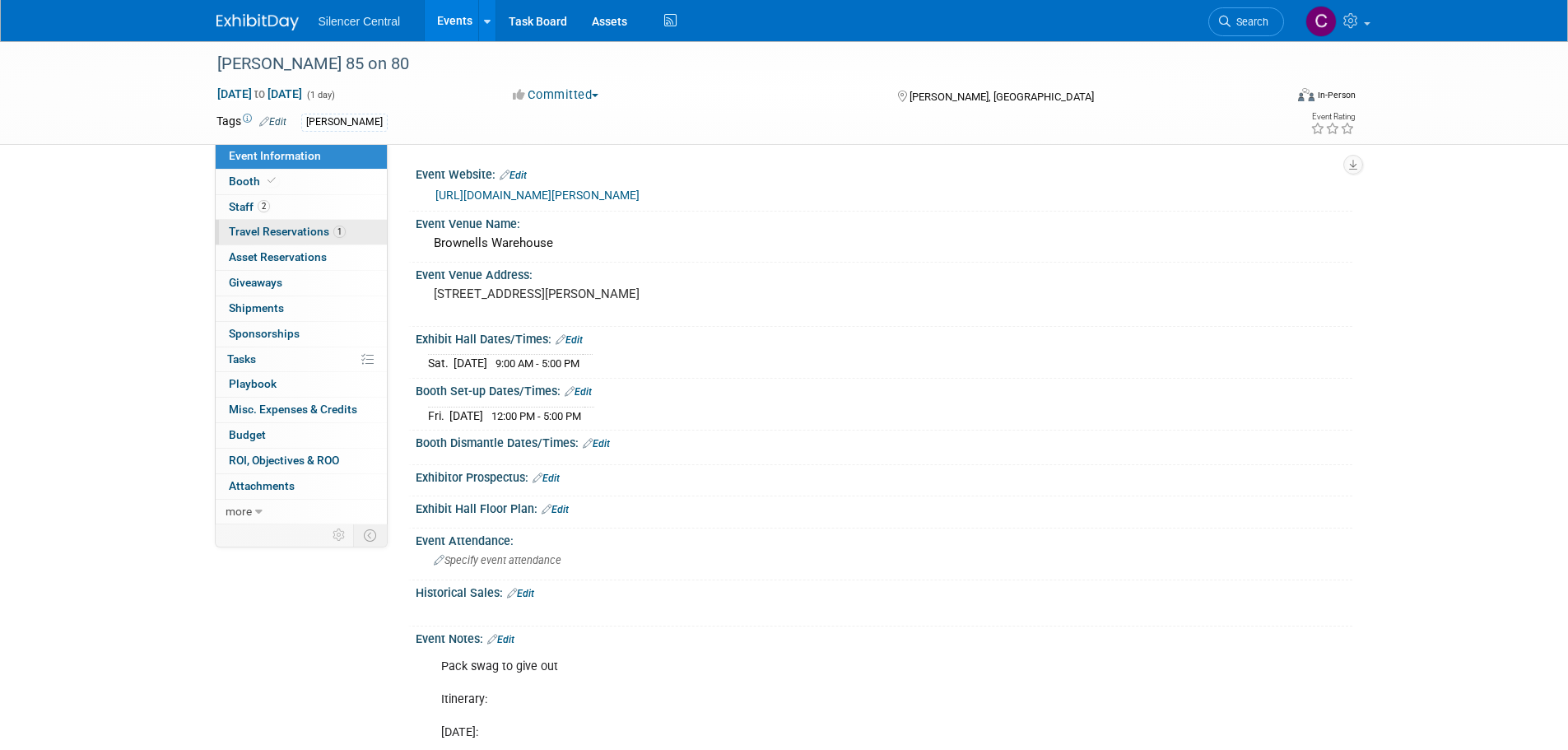
click at [272, 236] on span "Travel Reservations 1" at bounding box center [287, 231] width 117 height 13
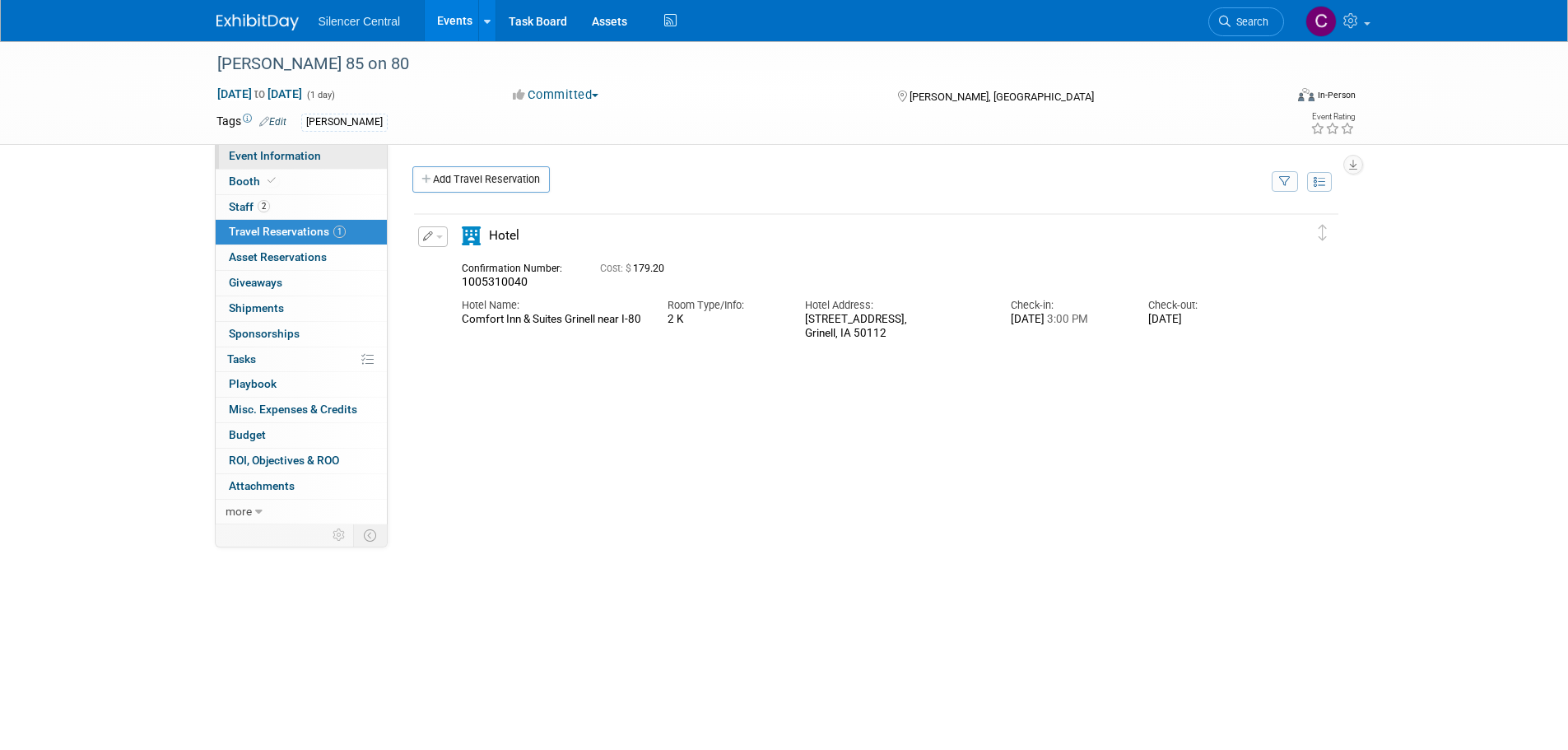
click at [261, 155] on span "Event Information" at bounding box center [274, 155] width 92 height 13
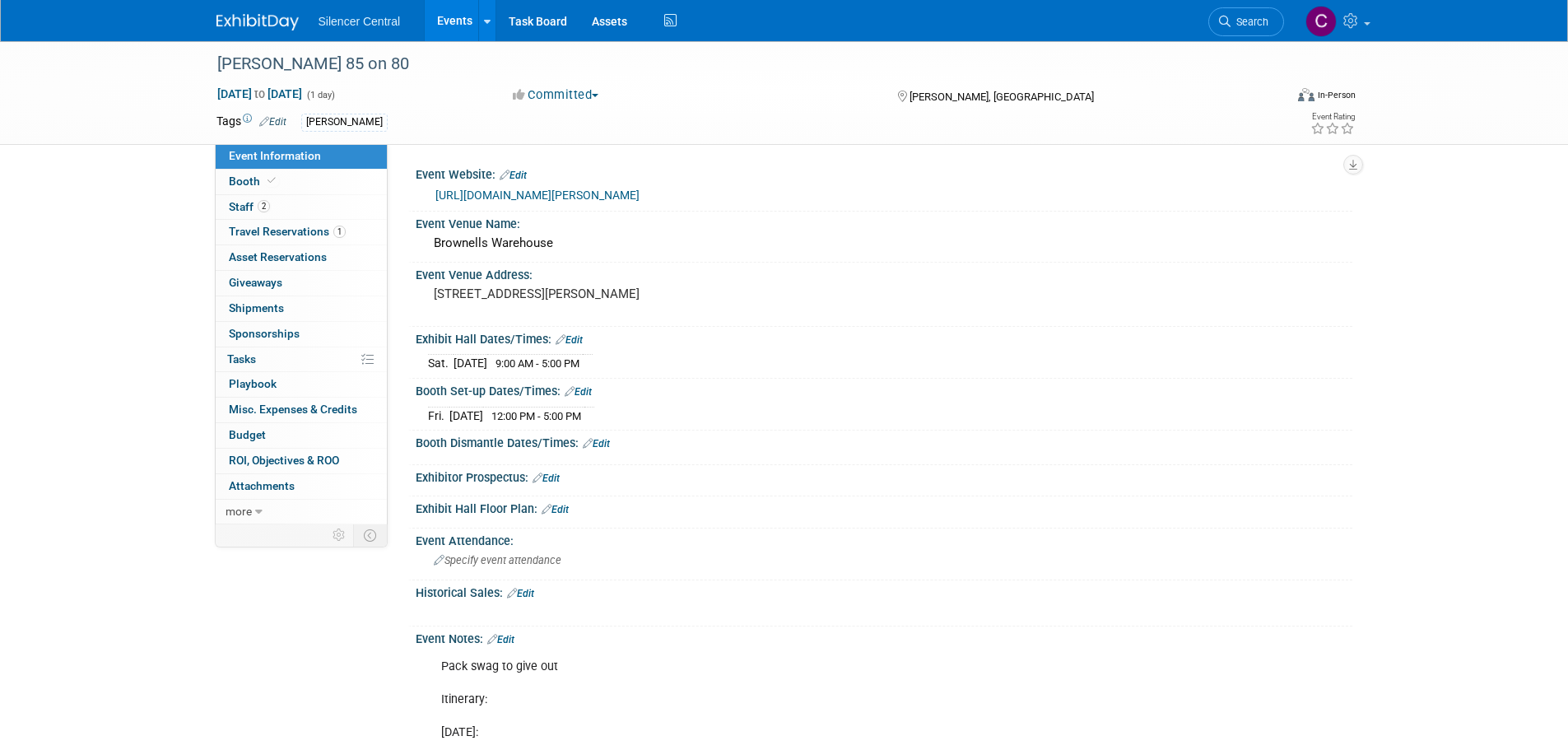
scroll to position [165, 0]
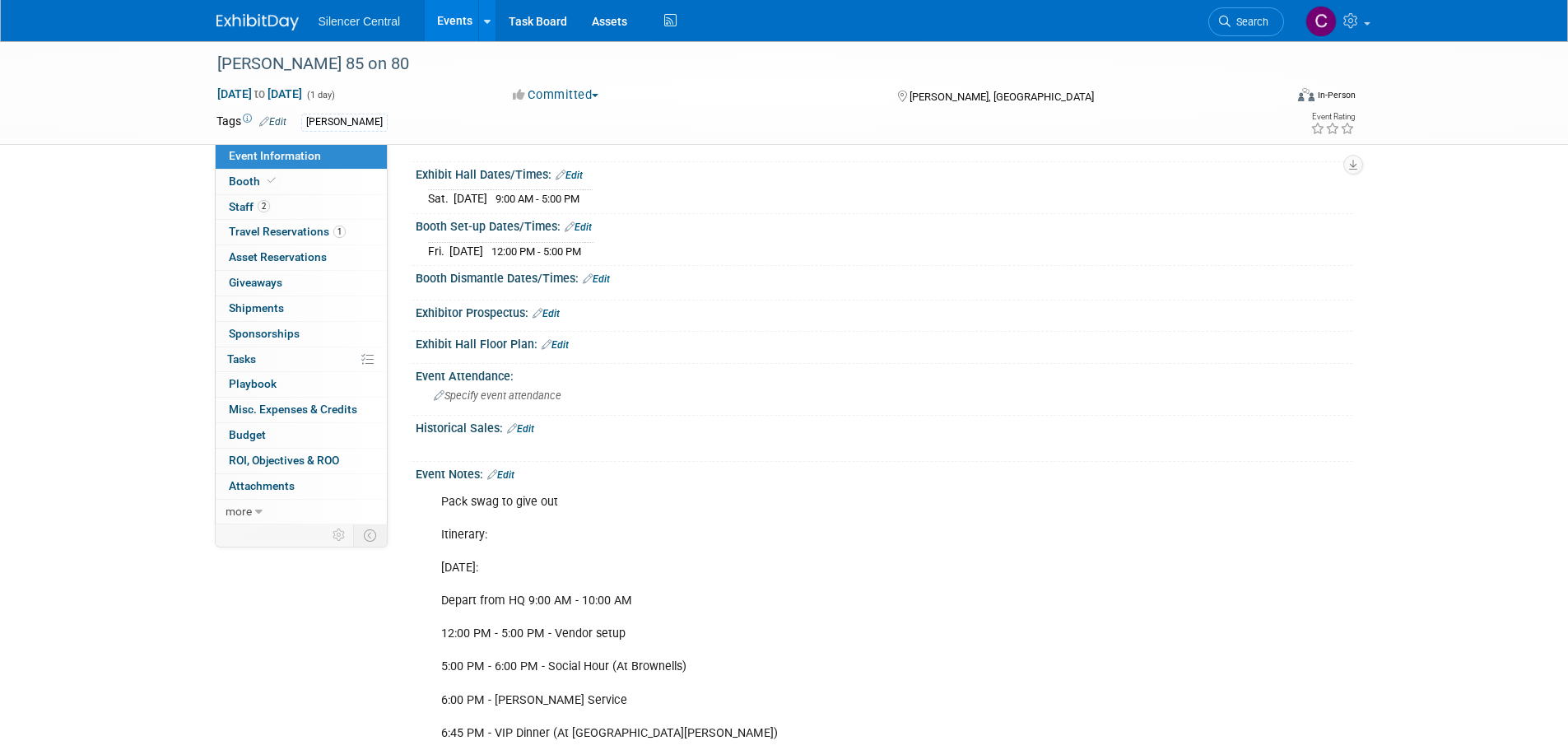
click at [252, 21] on img at bounding box center [257, 22] width 82 height 16
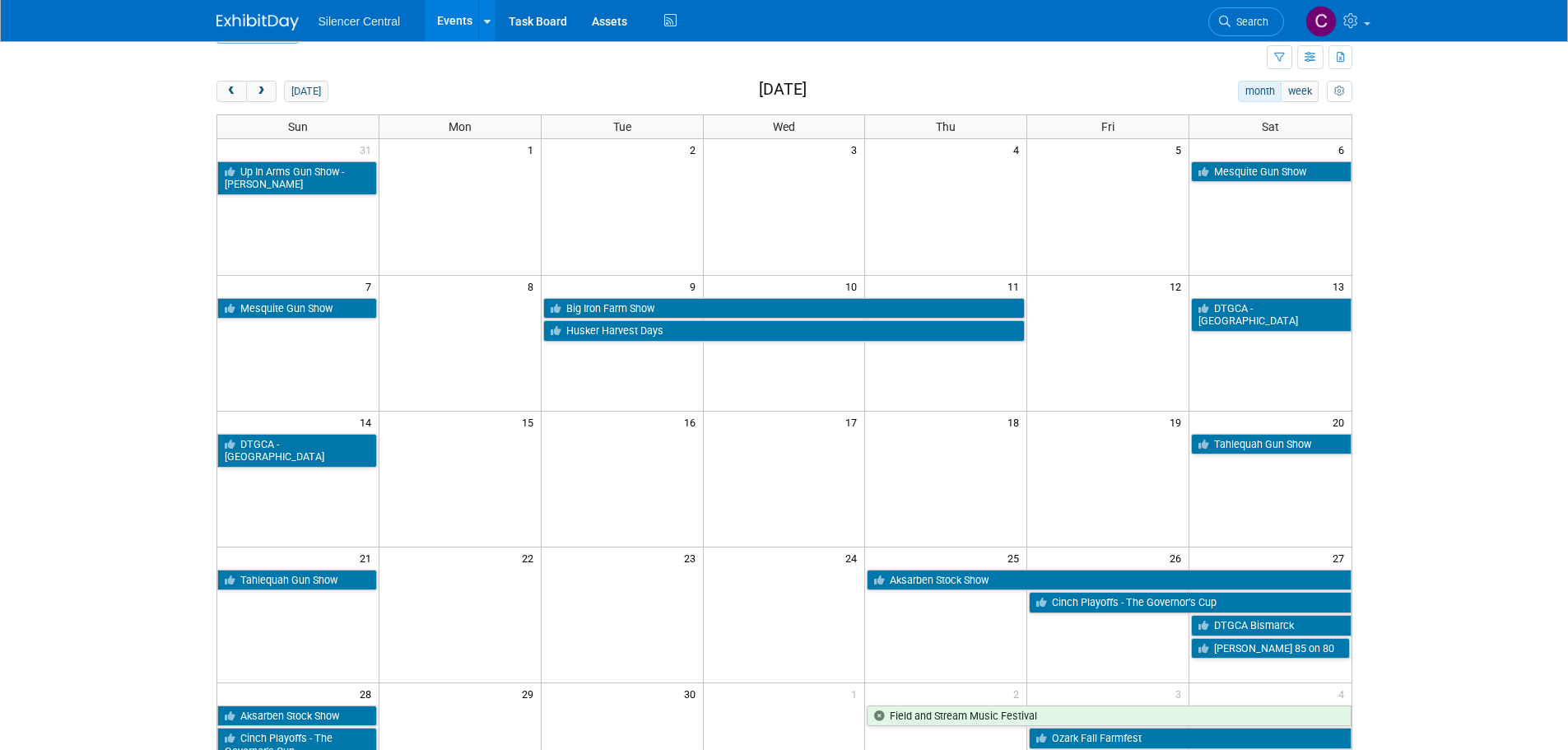
scroll to position [82, 0]
